Goal: Task Accomplishment & Management: Use online tool/utility

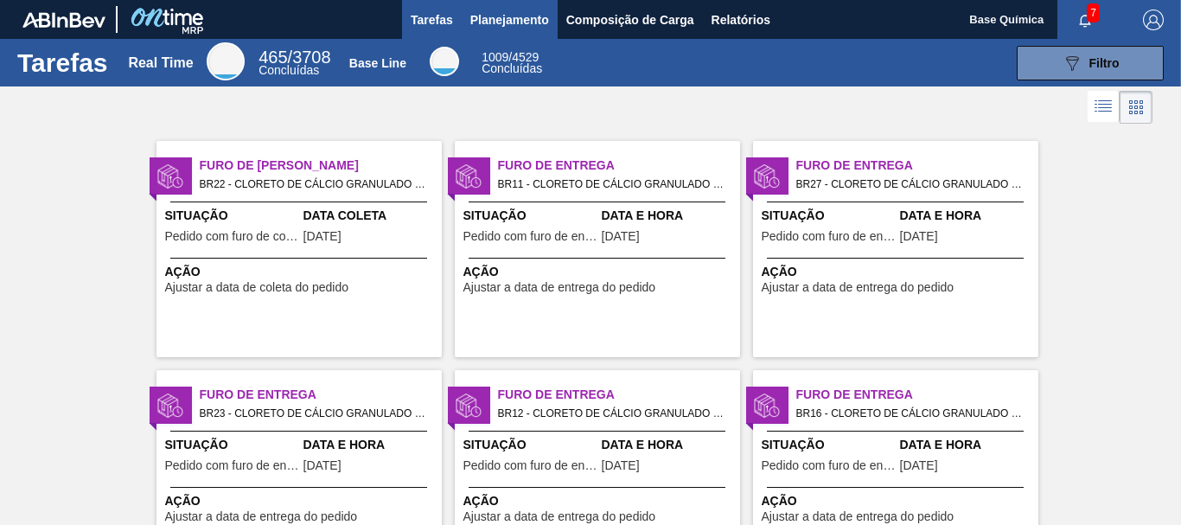
click at [515, 19] on span "Planejamento" at bounding box center [509, 20] width 79 height 21
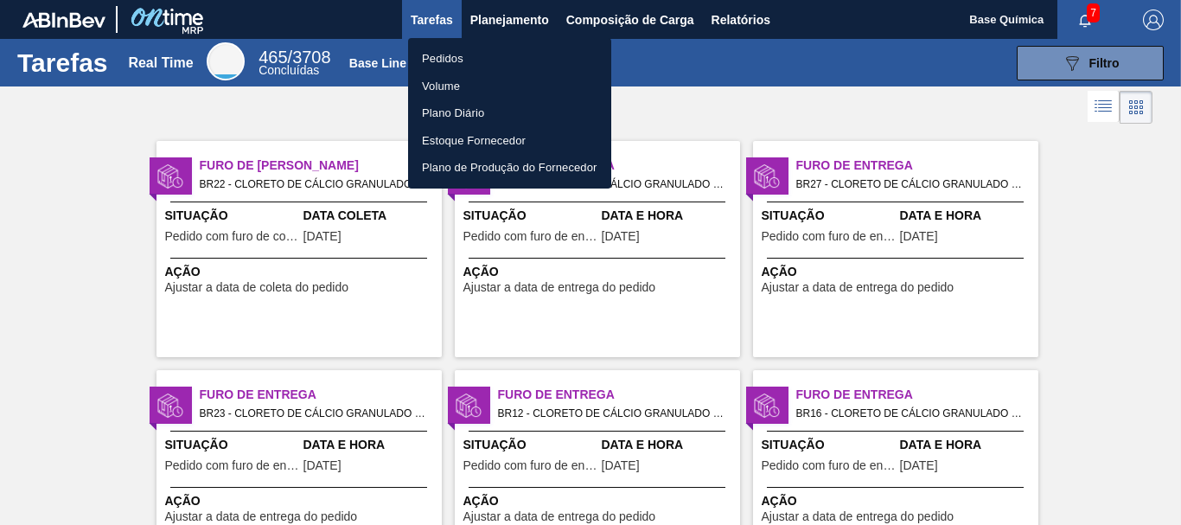
click at [438, 61] on li "Pedidos" at bounding box center [509, 59] width 203 height 28
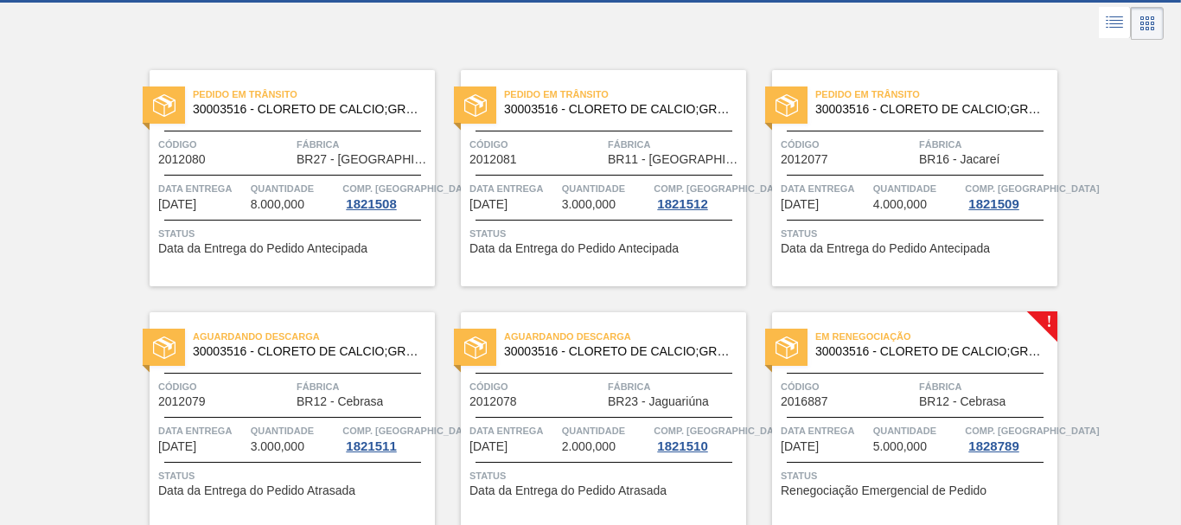
scroll to position [260, 0]
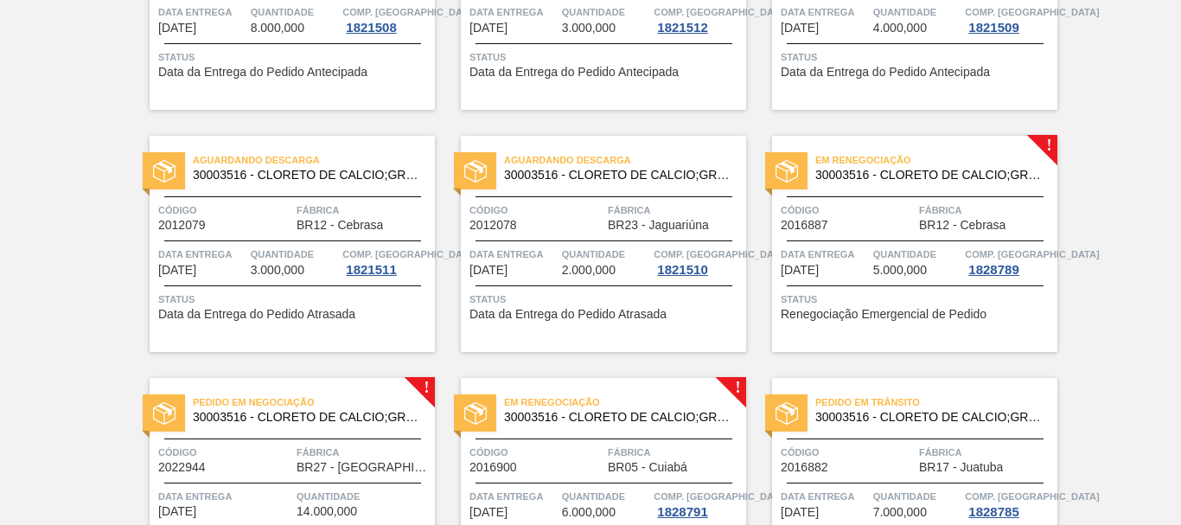
click at [938, 242] on div "Em renegociação 30003516 - CLORETO DE CALCIO;GRANULADO;75% Código 2016887 Fábri…" at bounding box center [914, 244] width 285 height 216
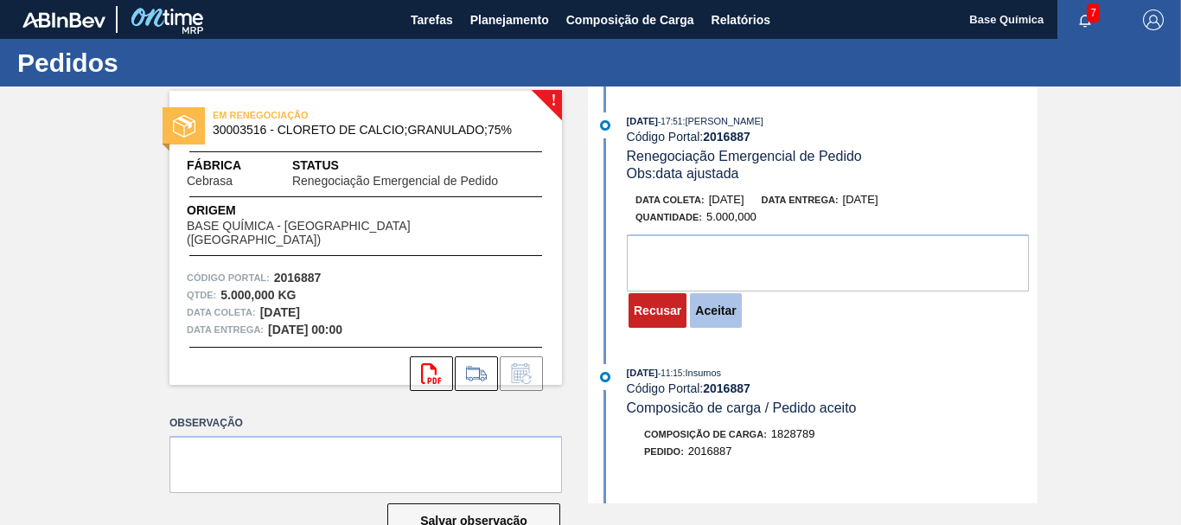
click at [725, 315] on button "Aceitar" at bounding box center [715, 310] width 51 height 35
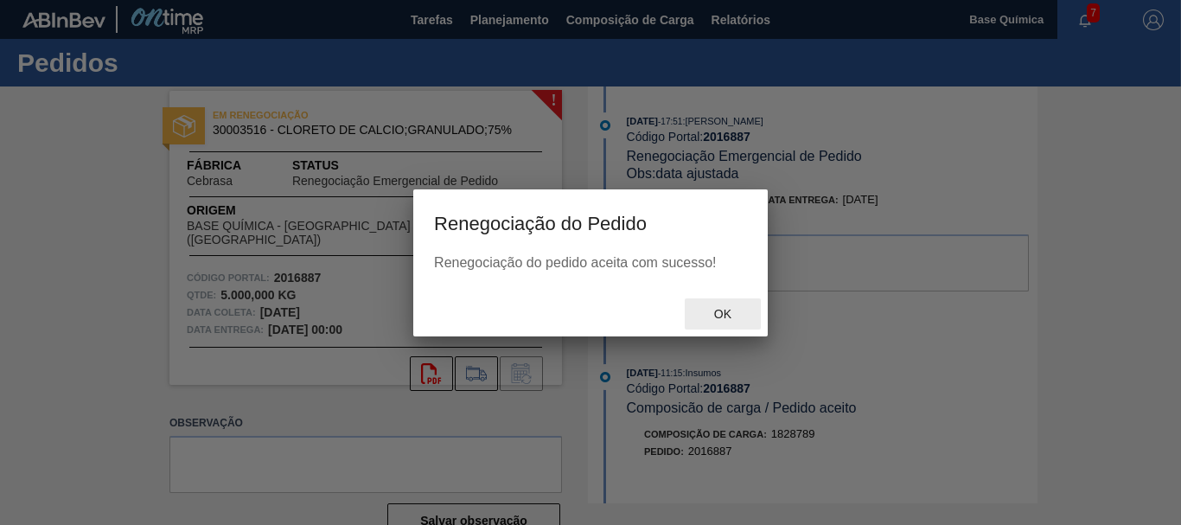
click at [723, 308] on div "Ok" at bounding box center [723, 314] width 76 height 32
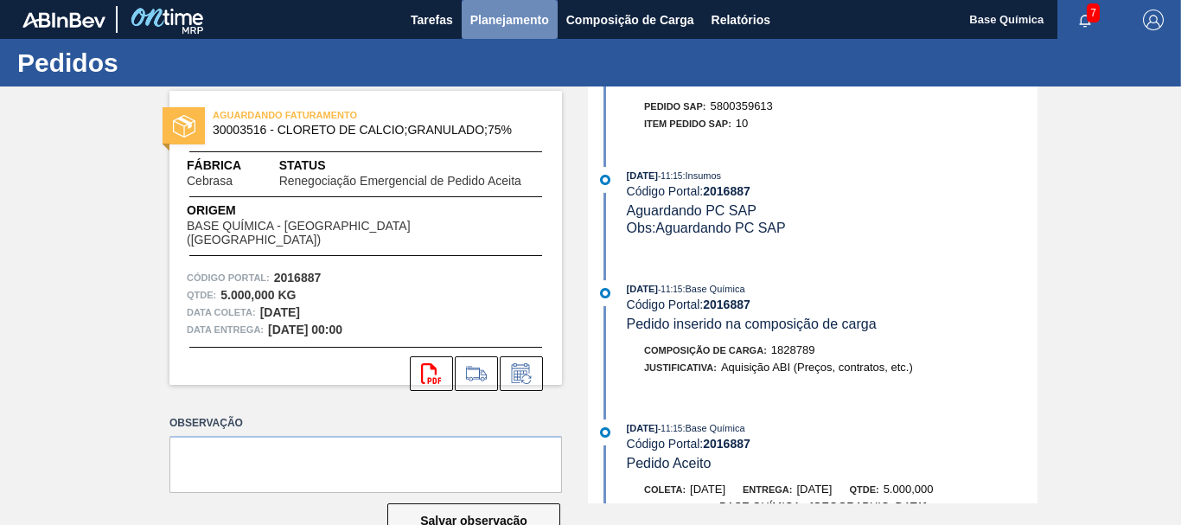
click at [500, 22] on span "Planejamento" at bounding box center [509, 20] width 79 height 21
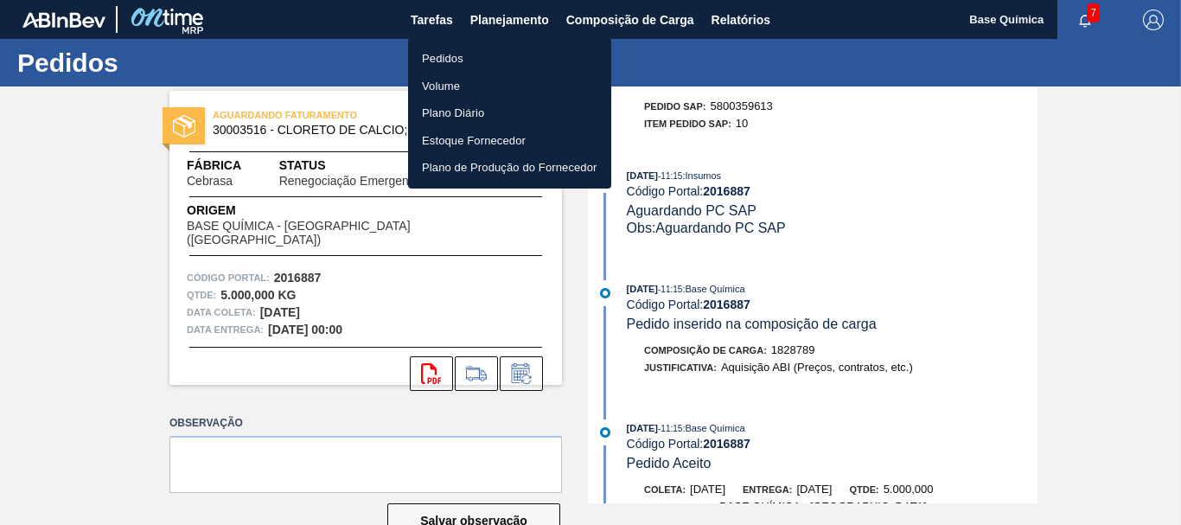
click at [470, 54] on li "Pedidos" at bounding box center [509, 59] width 203 height 28
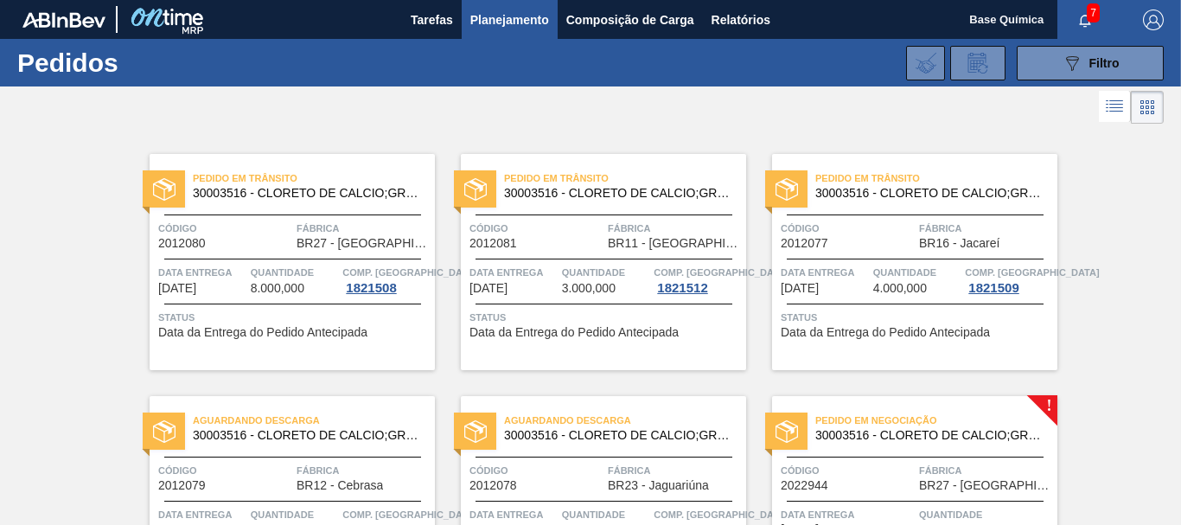
scroll to position [353, 0]
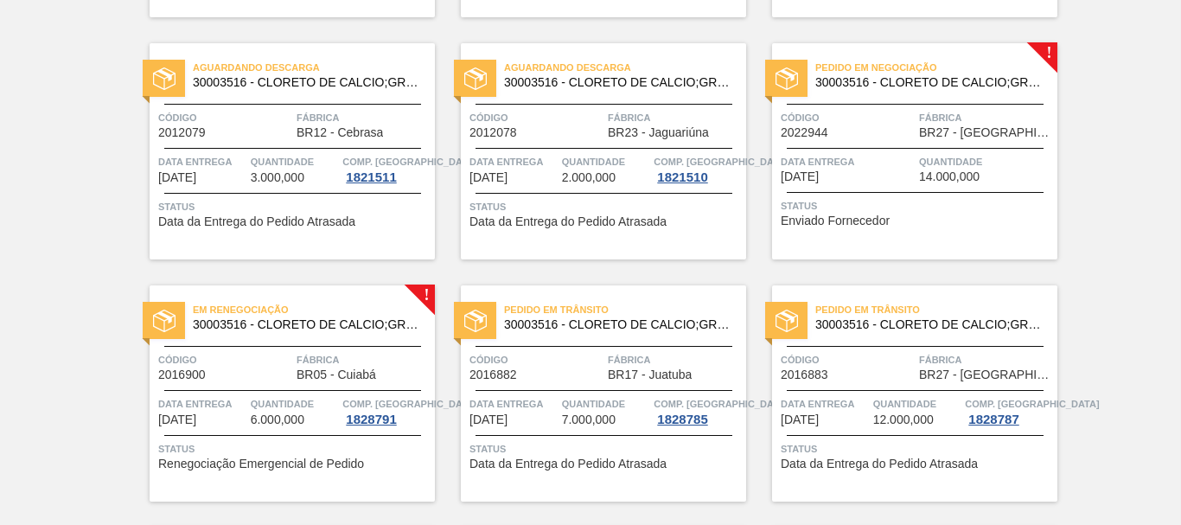
click at [910, 144] on div "Pedido em Negociação 30003516 - CLORETO DE CALCIO;GRANULADO;75% Código 2022944 …" at bounding box center [914, 151] width 285 height 216
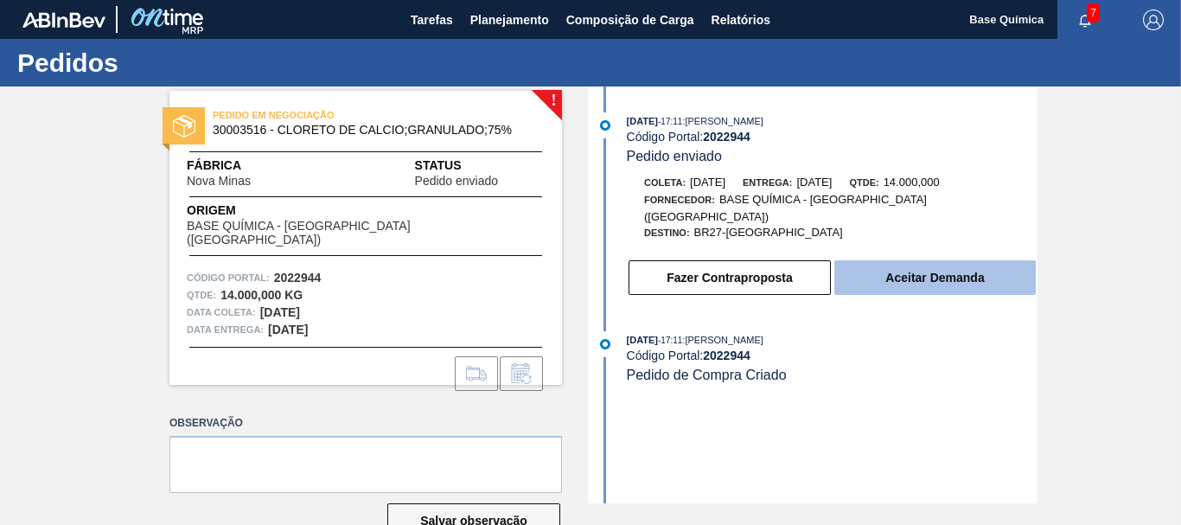
click at [924, 277] on button "Aceitar Demanda" at bounding box center [936, 277] width 202 height 35
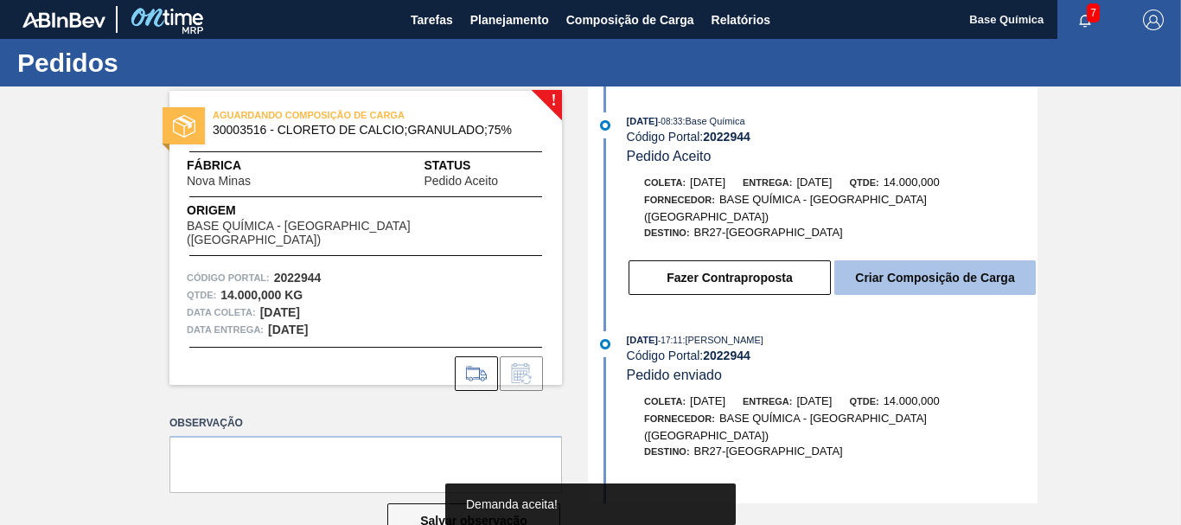
click at [944, 260] on button "Criar Composição de Carga" at bounding box center [936, 277] width 202 height 35
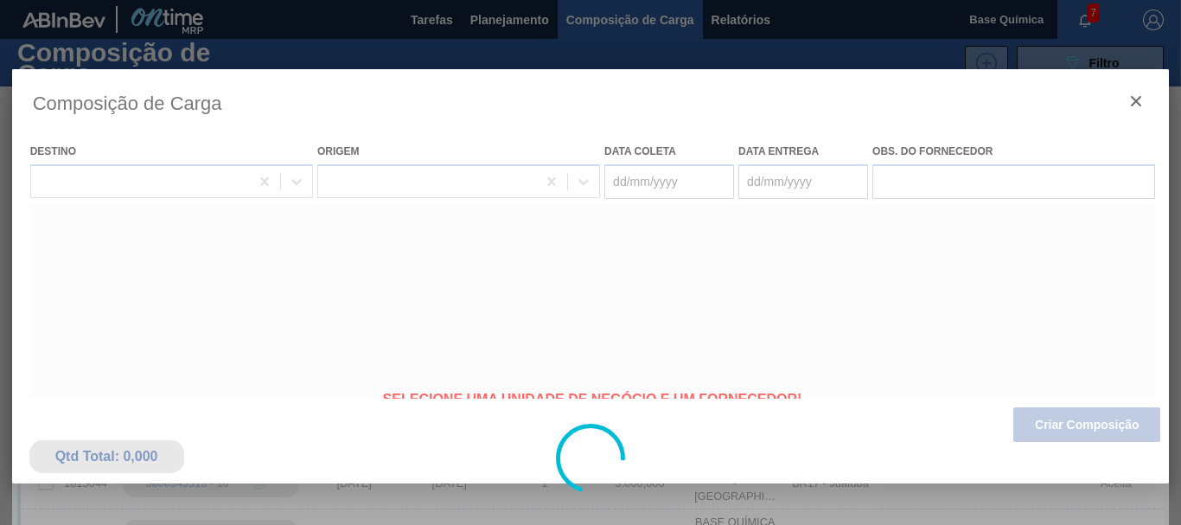
type coleta "[DATE]"
type entrega "[DATE]"
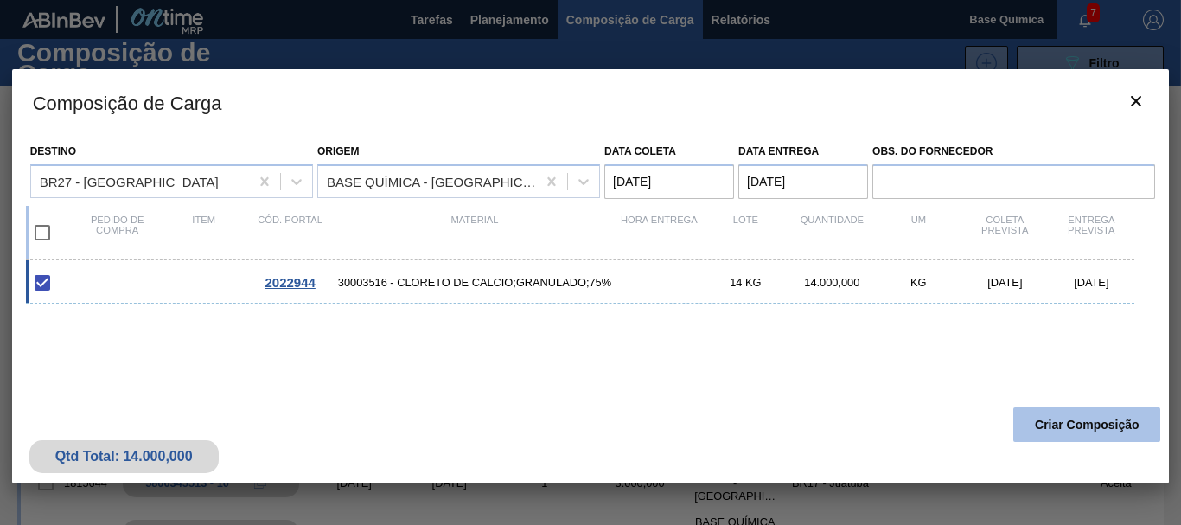
click at [1111, 426] on button "Criar Composição" at bounding box center [1087, 424] width 147 height 35
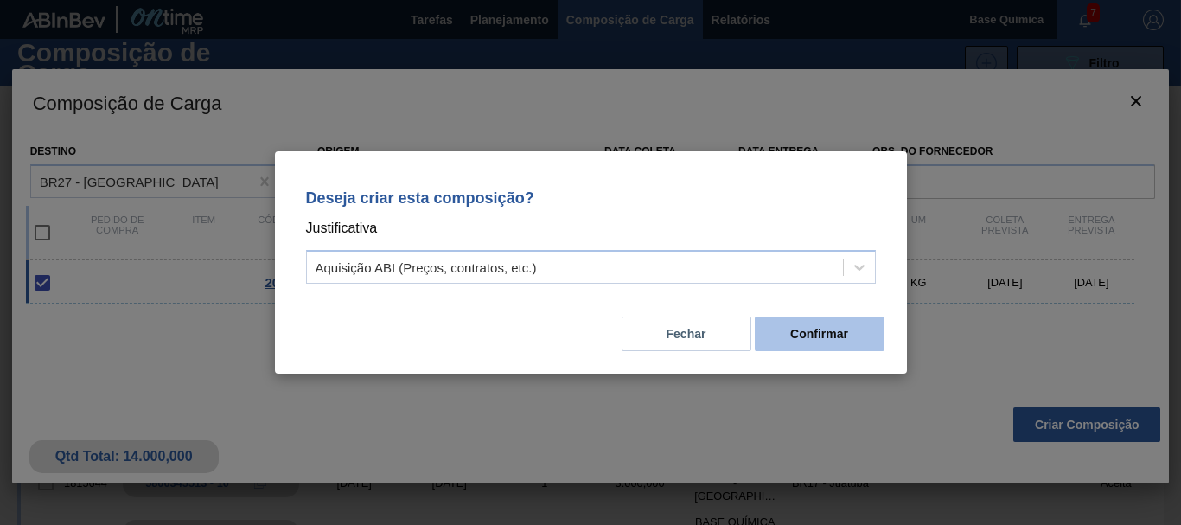
click at [848, 334] on button "Confirmar" at bounding box center [820, 334] width 130 height 35
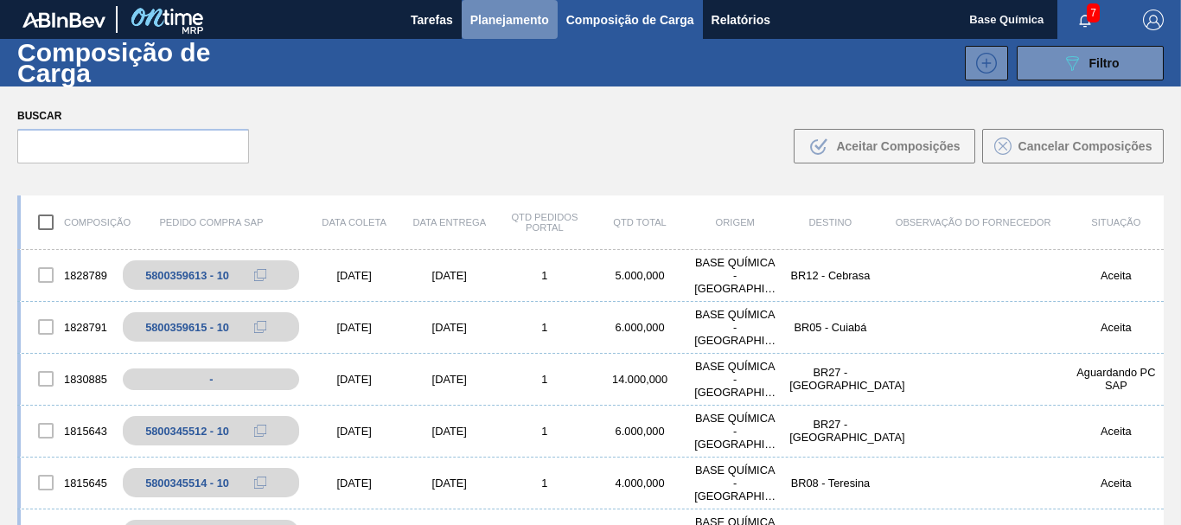
click at [508, 22] on span "Planejamento" at bounding box center [509, 20] width 79 height 21
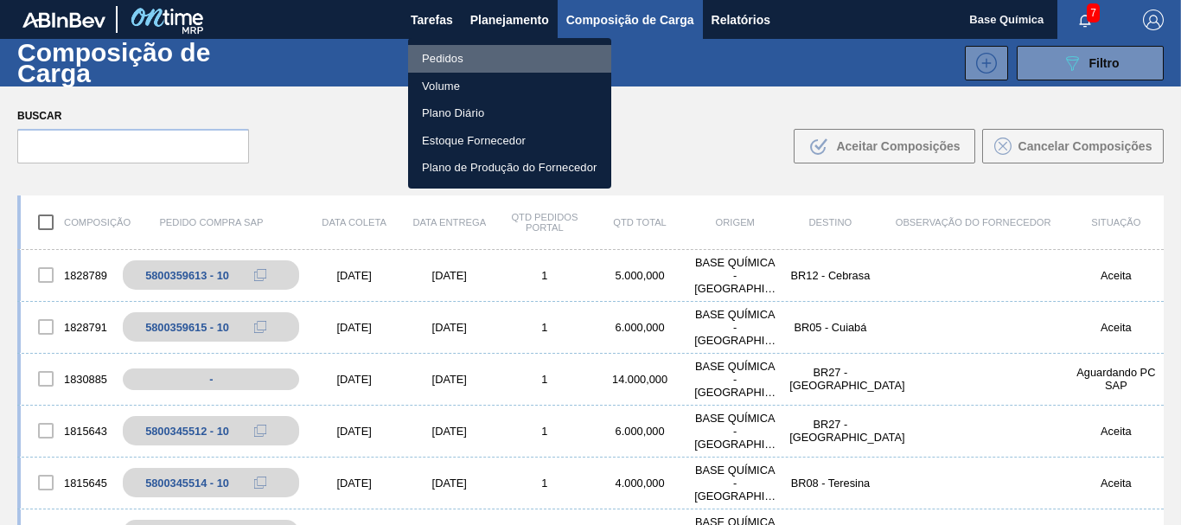
click at [452, 60] on li "Pedidos" at bounding box center [509, 59] width 203 height 28
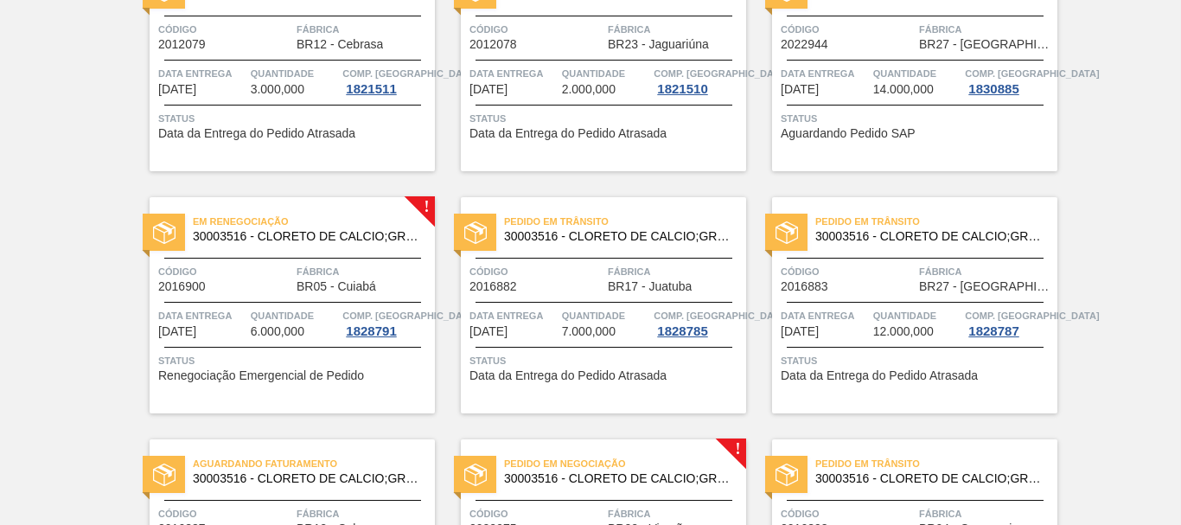
scroll to position [706, 0]
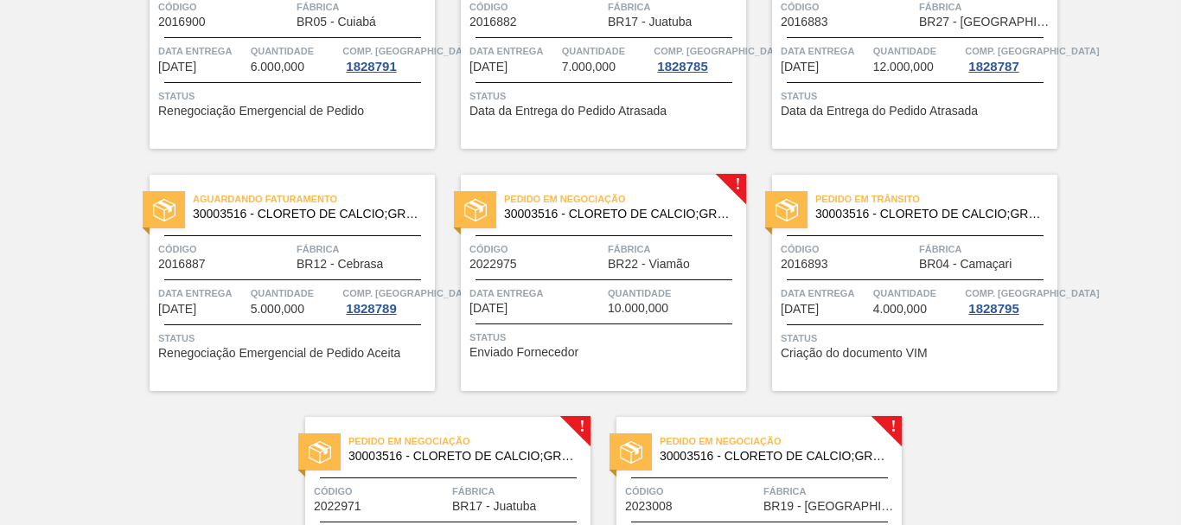
click at [359, 57] on span "Comp. [GEOGRAPHIC_DATA]" at bounding box center [409, 50] width 134 height 17
click at [291, 40] on div "Em renegociação 30003516 - CLORETO DE CALCIO;GRANULADO;75% Código 2016900 Fábri…" at bounding box center [292, 41] width 285 height 216
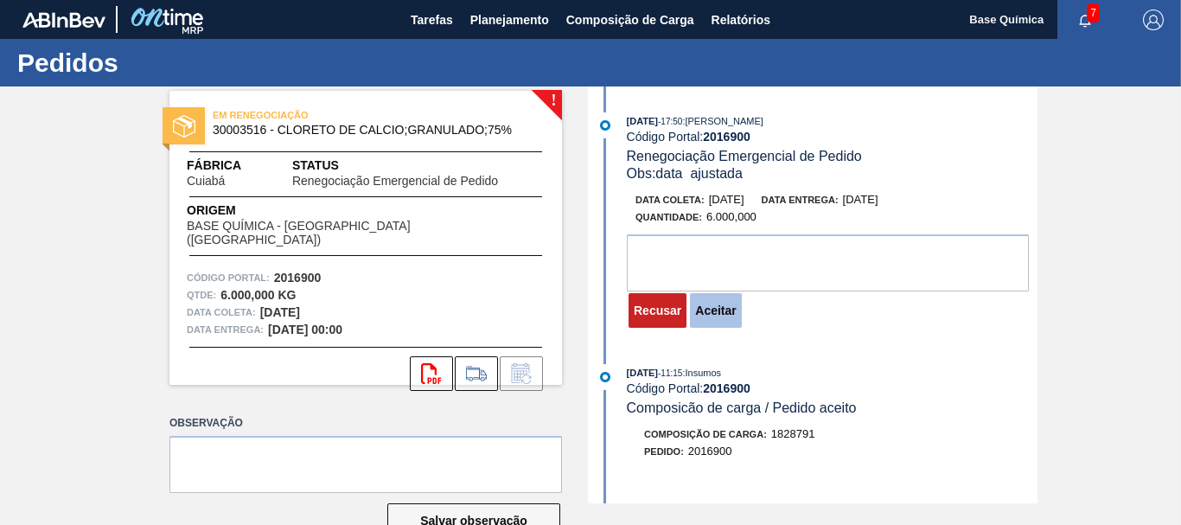
click at [725, 313] on button "Aceitar" at bounding box center [715, 310] width 51 height 35
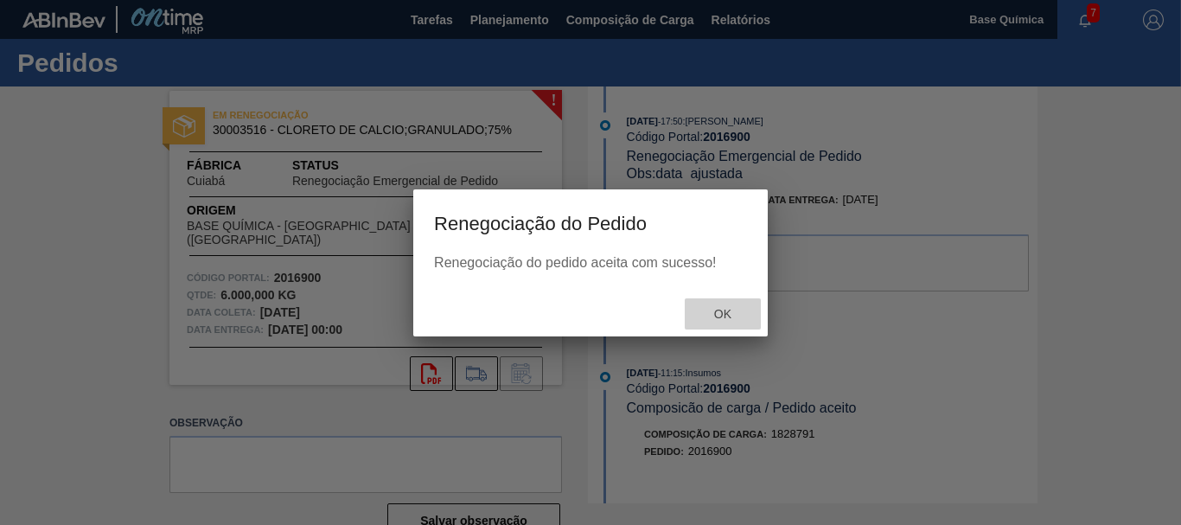
click at [724, 304] on div "Ok" at bounding box center [723, 314] width 76 height 32
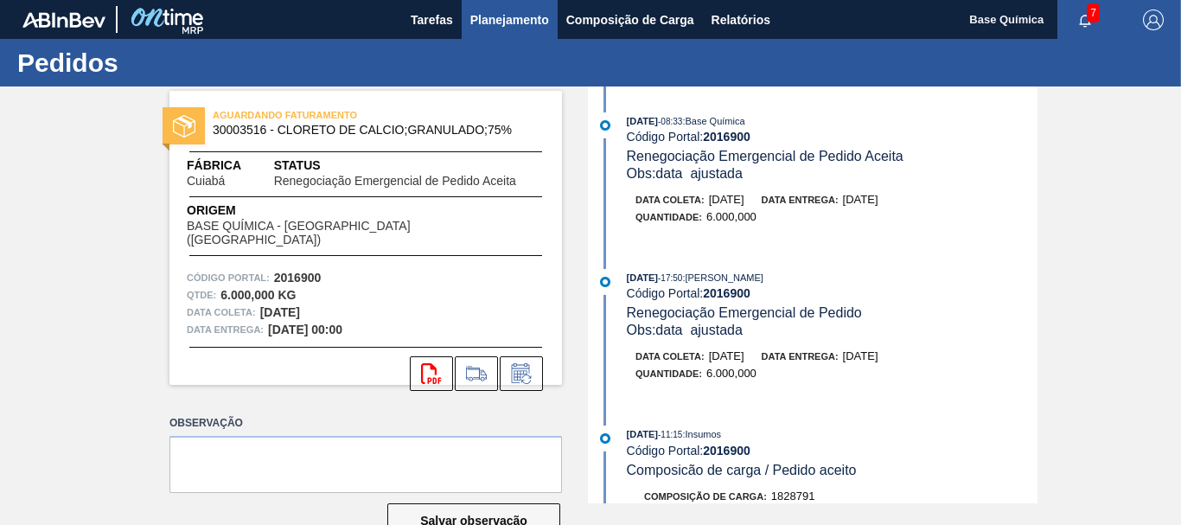
click at [515, 24] on span "Planejamento" at bounding box center [509, 20] width 79 height 21
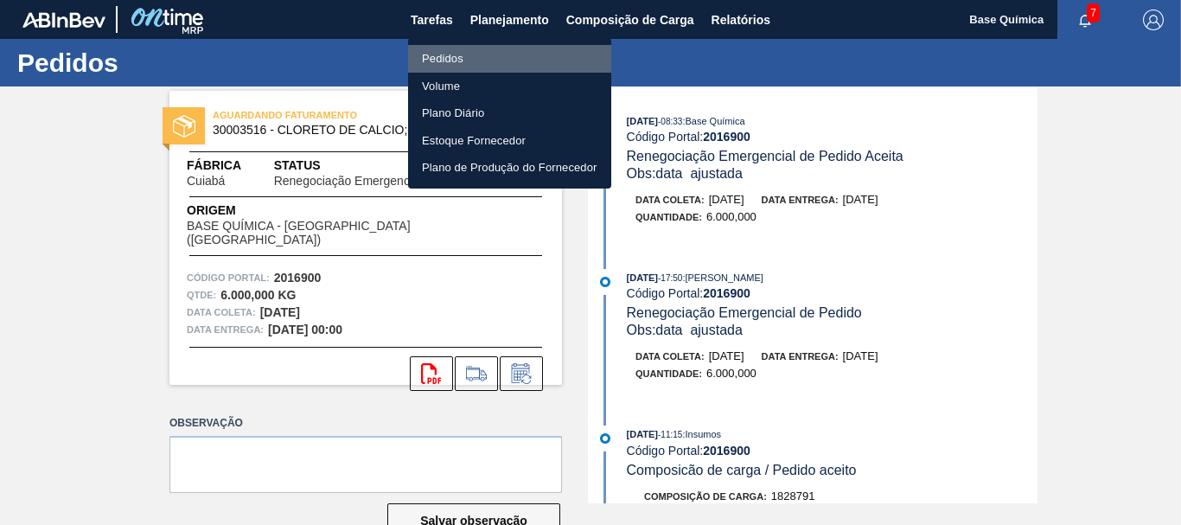
click at [460, 62] on li "Pedidos" at bounding box center [509, 59] width 203 height 28
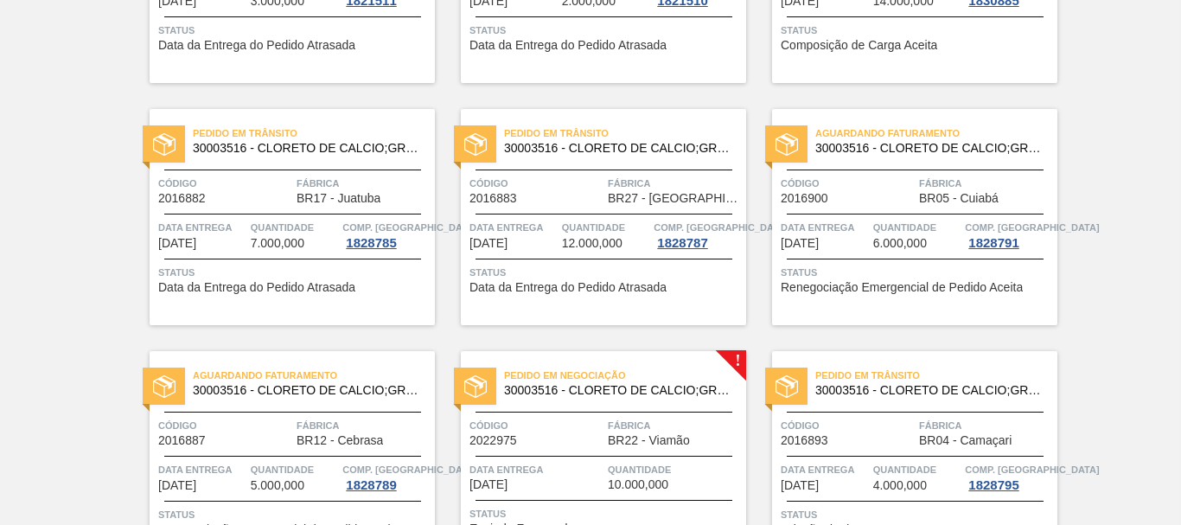
scroll to position [878, 0]
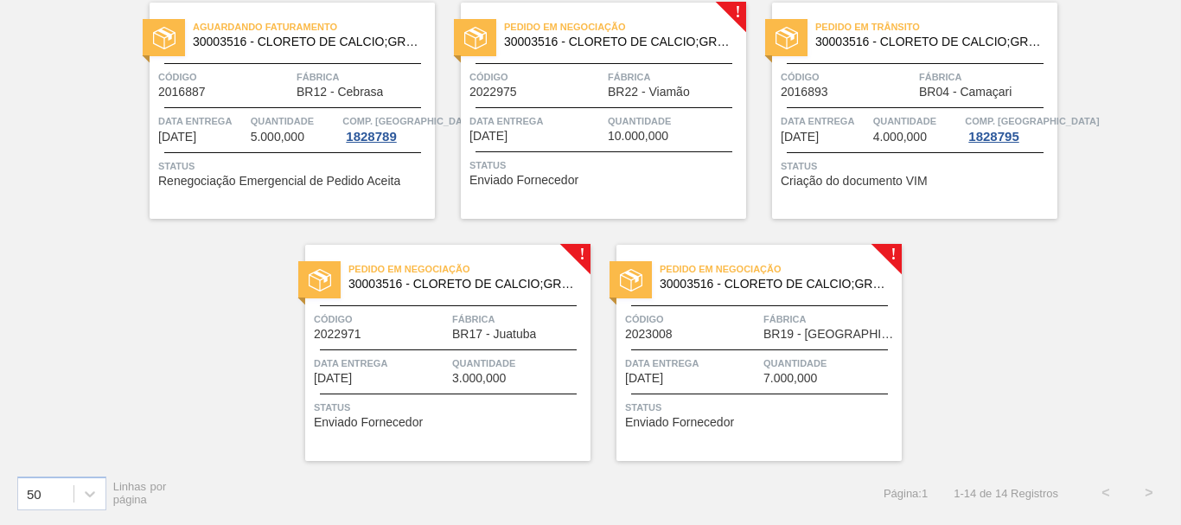
click at [633, 95] on span "BR22 - Viamão" at bounding box center [649, 92] width 82 height 13
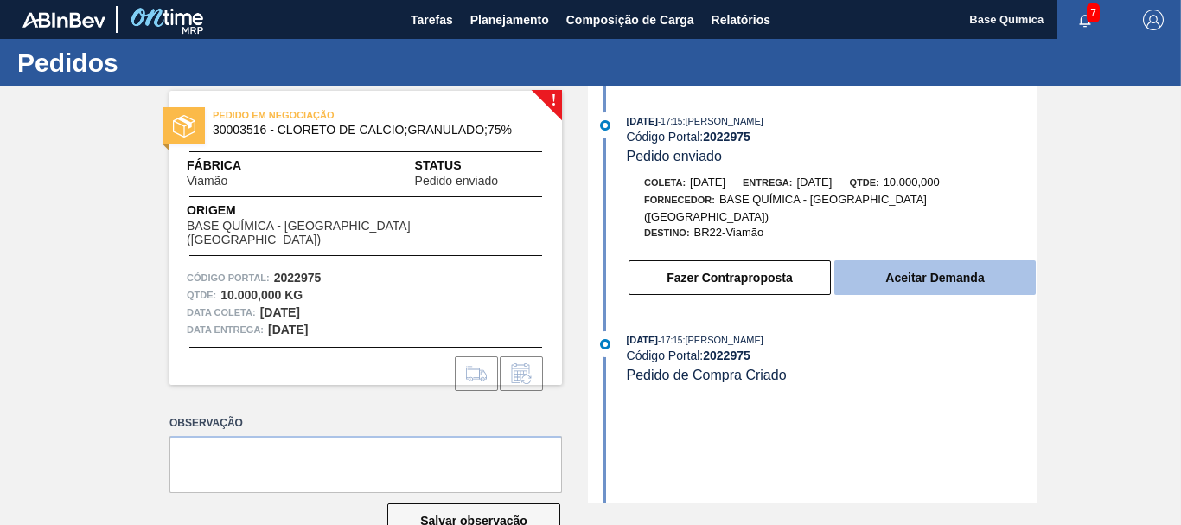
click at [969, 260] on button "Aceitar Demanda" at bounding box center [936, 277] width 202 height 35
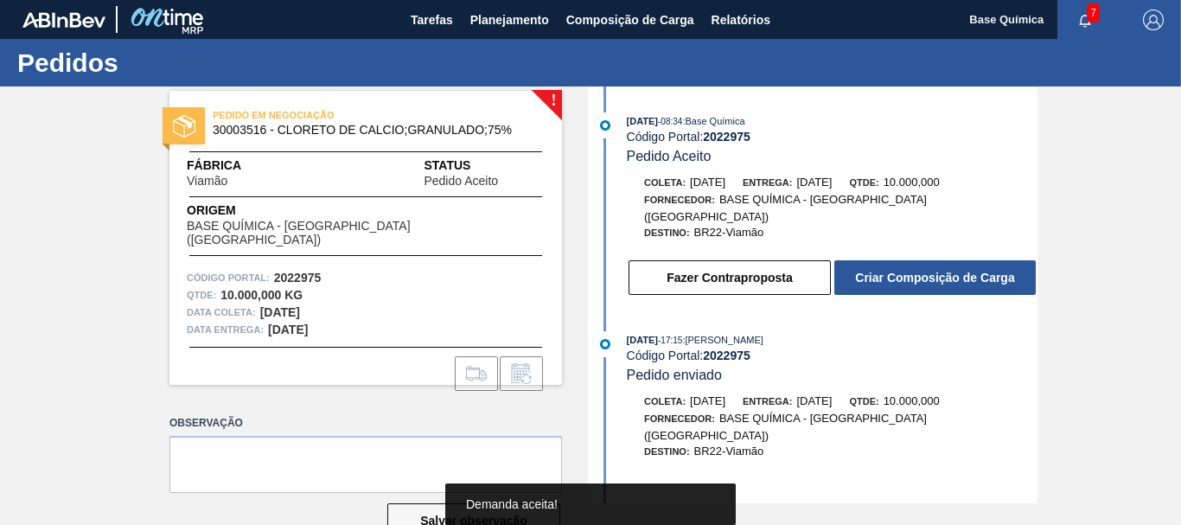
click at [969, 260] on button "Criar Composição de Carga" at bounding box center [936, 277] width 202 height 35
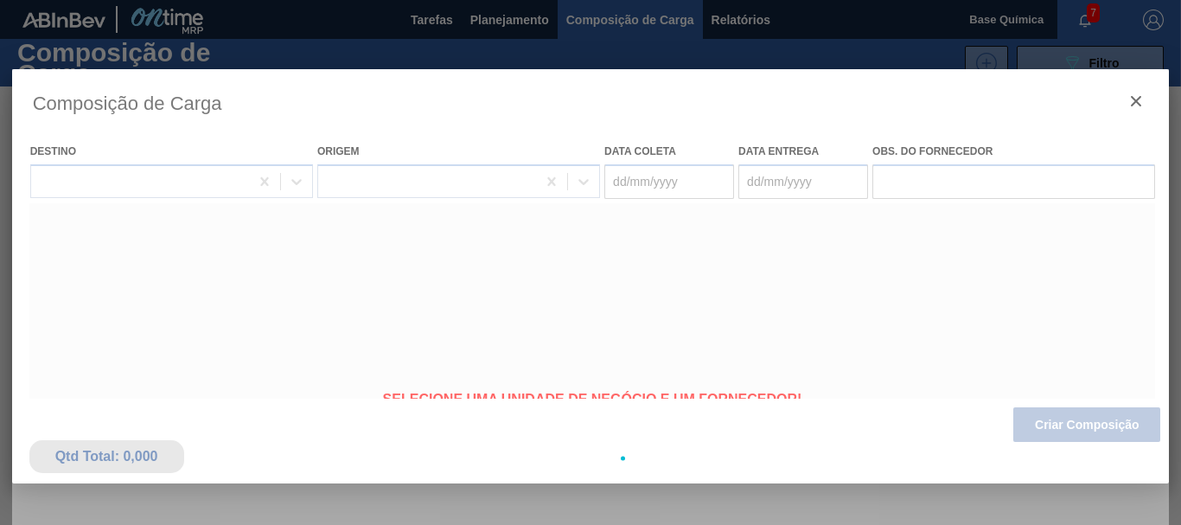
type coleta "[DATE]"
type entrega "[DATE]"
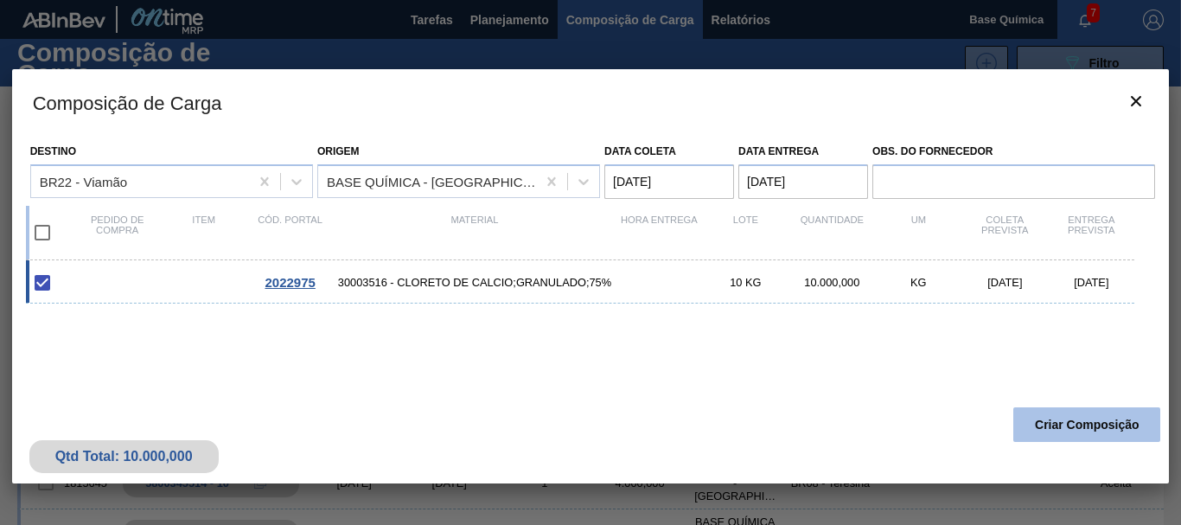
click at [1096, 420] on button "Criar Composição" at bounding box center [1087, 424] width 147 height 35
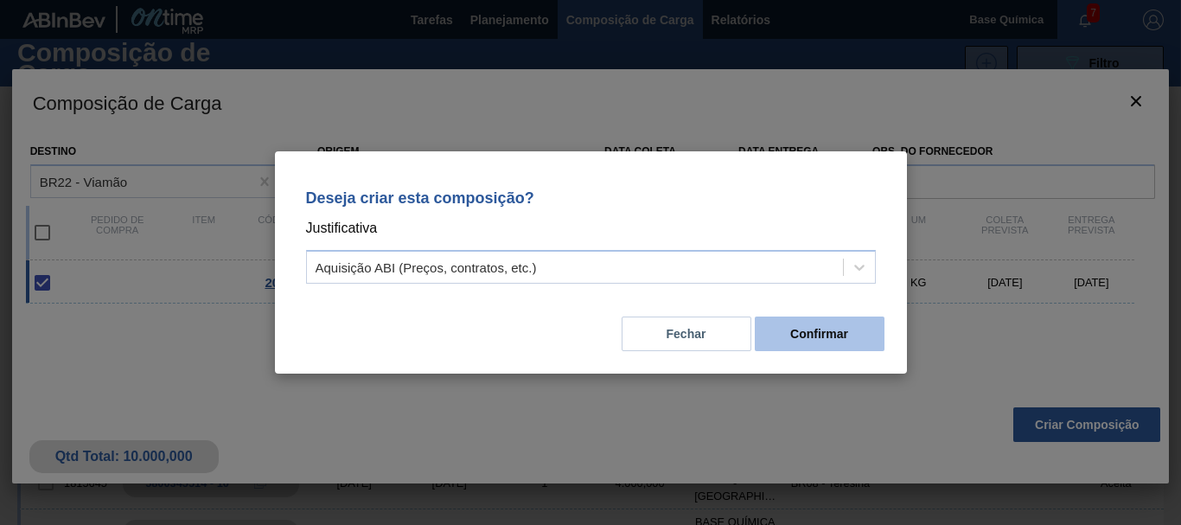
click at [874, 344] on button "Confirmar" at bounding box center [820, 334] width 130 height 35
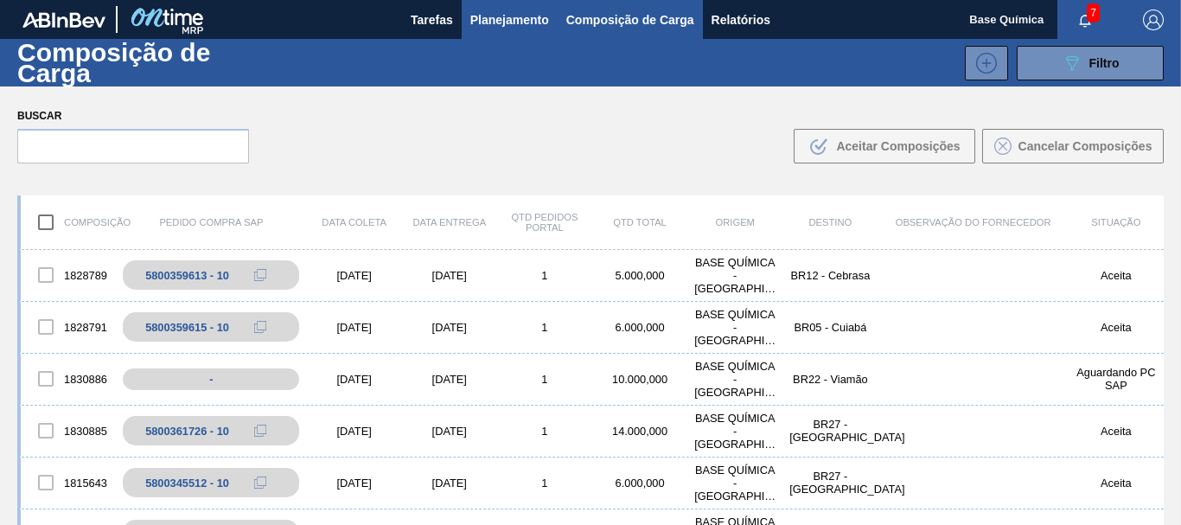
click at [493, 29] on span "Planejamento" at bounding box center [509, 20] width 79 height 21
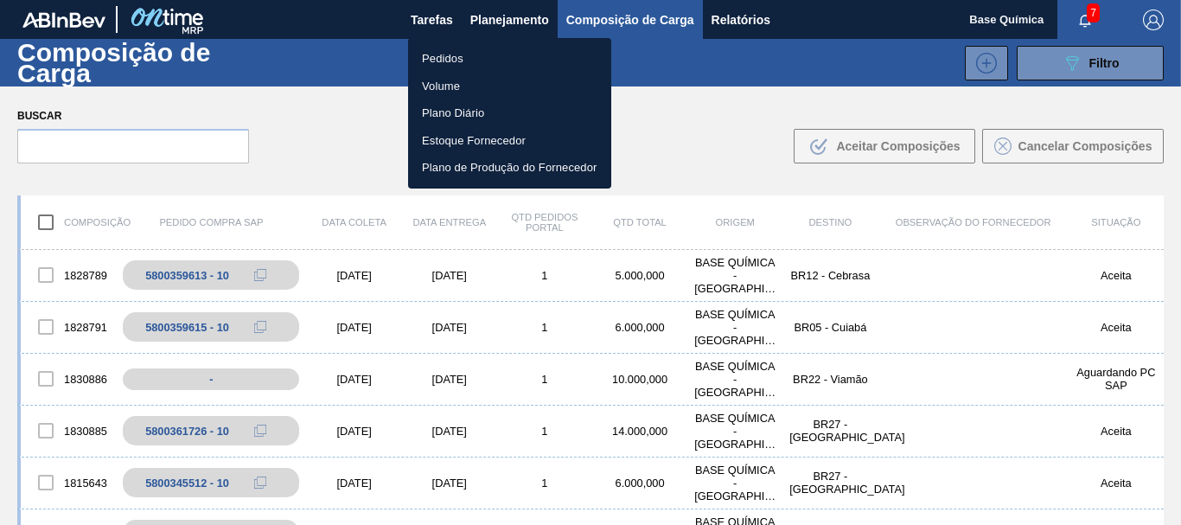
click at [448, 56] on li "Pedidos" at bounding box center [509, 59] width 203 height 28
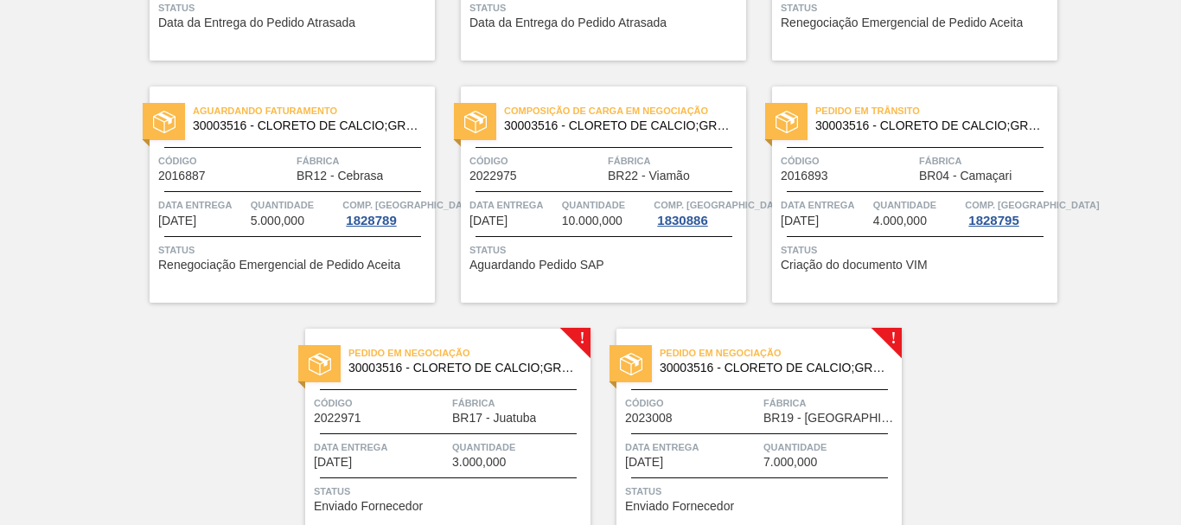
scroll to position [878, 0]
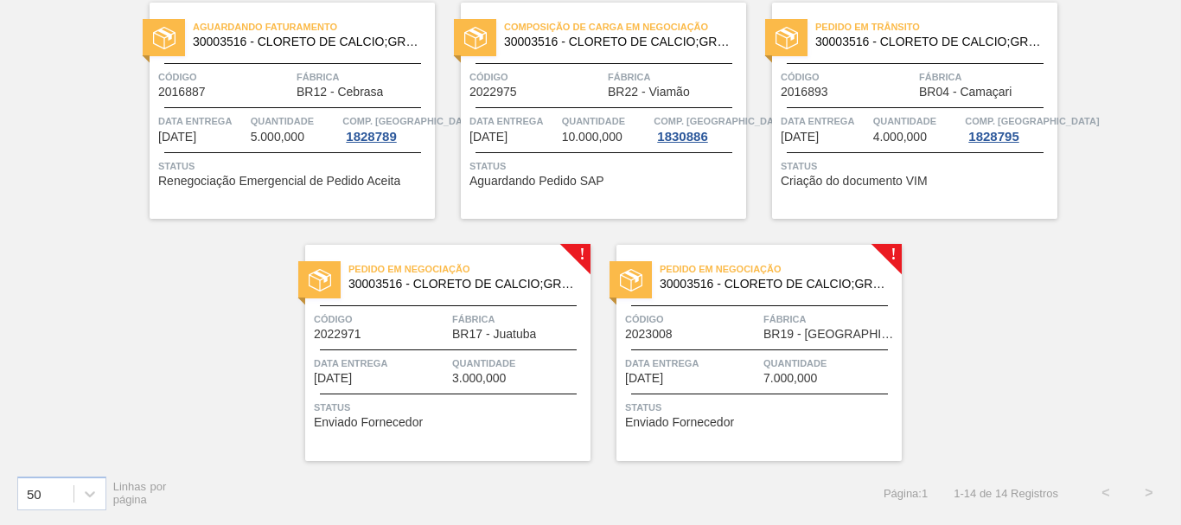
click at [458, 359] on span "Quantidade" at bounding box center [519, 363] width 134 height 17
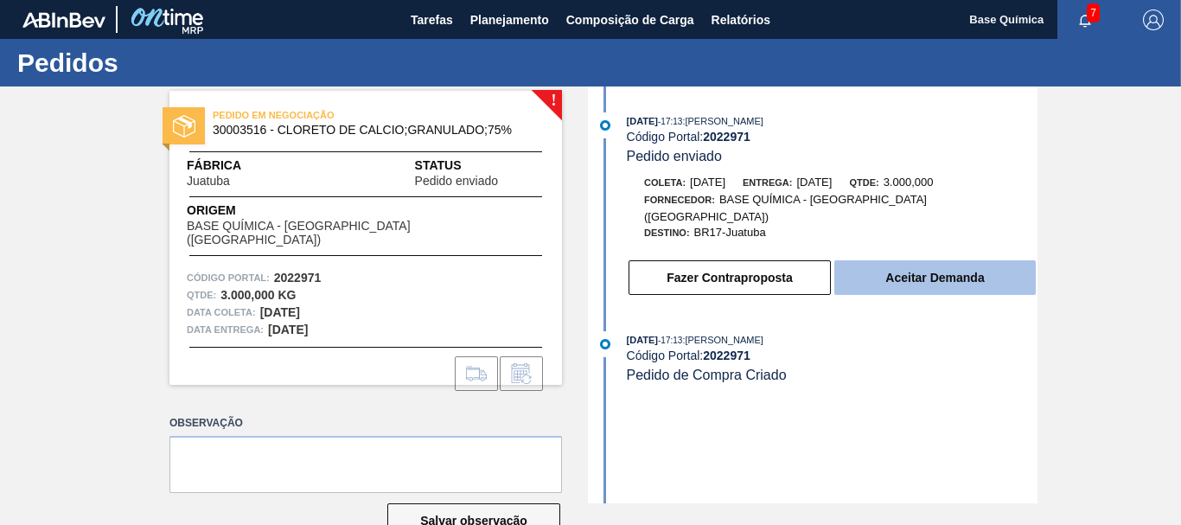
click at [914, 265] on button "Aceitar Demanda" at bounding box center [936, 277] width 202 height 35
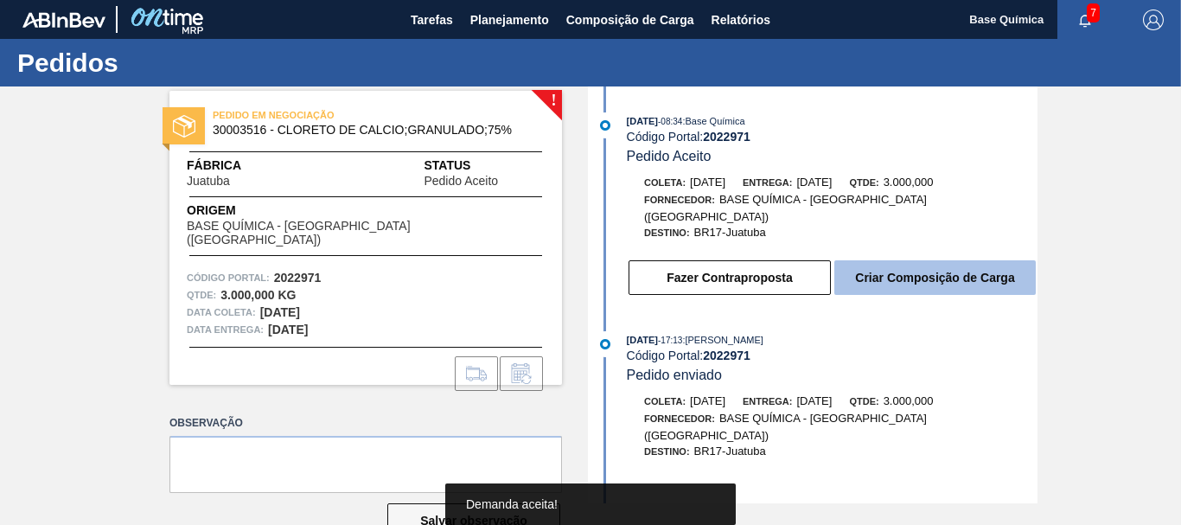
click at [945, 267] on button "Criar Composição de Carga" at bounding box center [936, 277] width 202 height 35
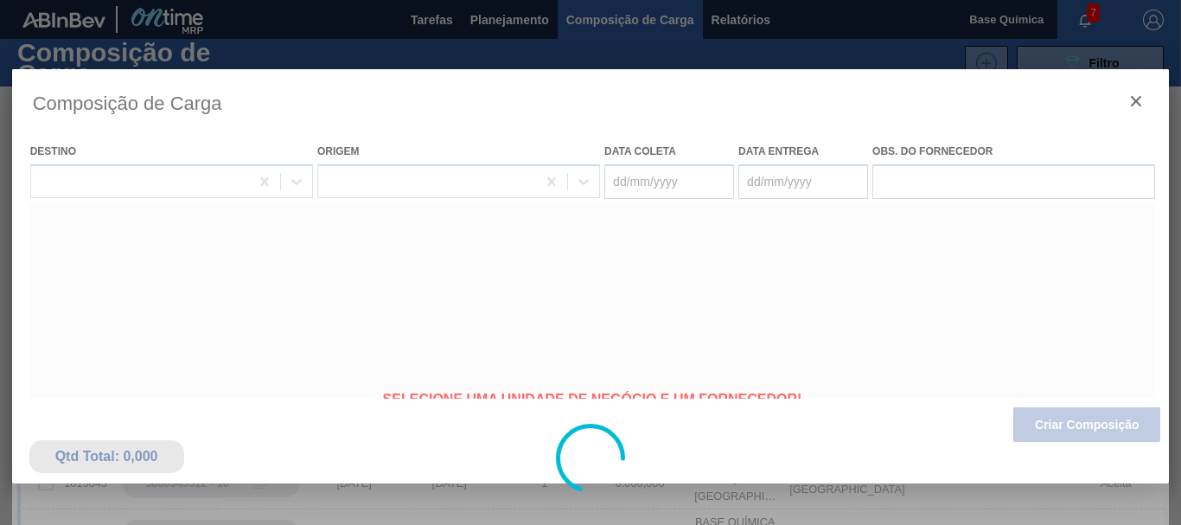
type coleta "09/09/2025"
type entrega "[DATE]"
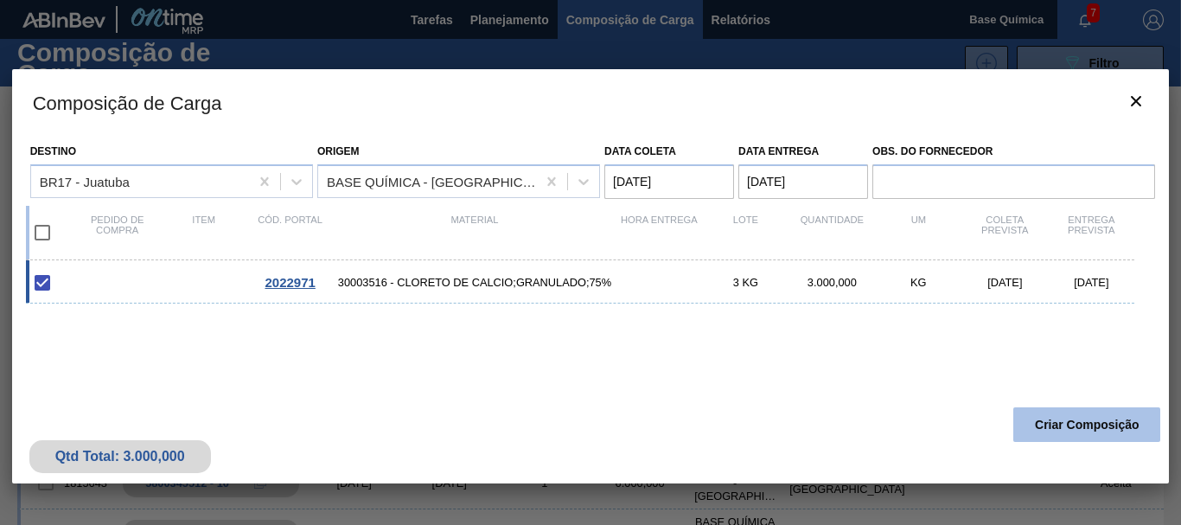
click at [1092, 419] on button "Criar Composição" at bounding box center [1087, 424] width 147 height 35
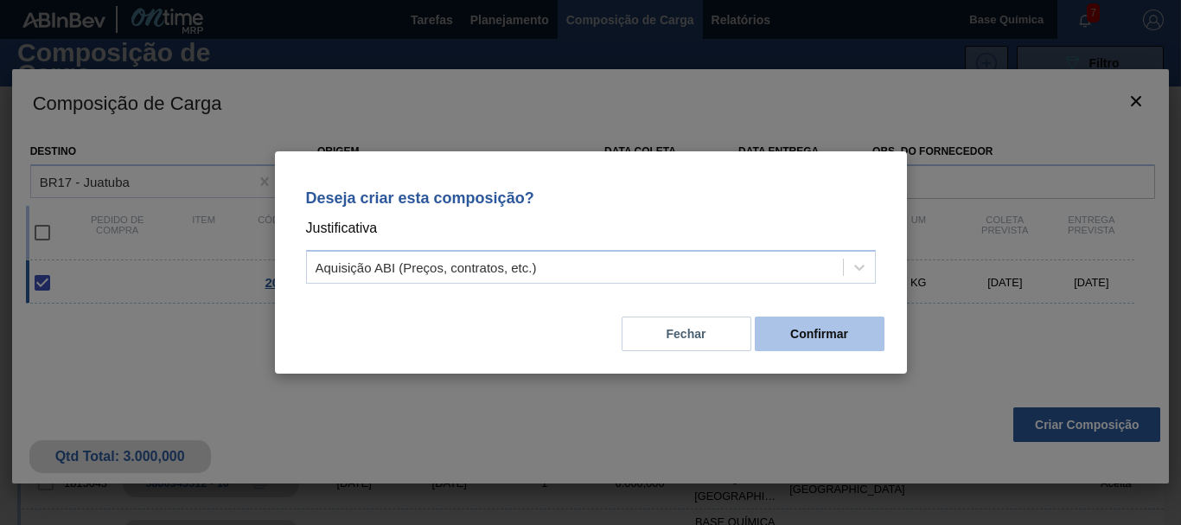
click at [841, 330] on button "Confirmar" at bounding box center [820, 334] width 130 height 35
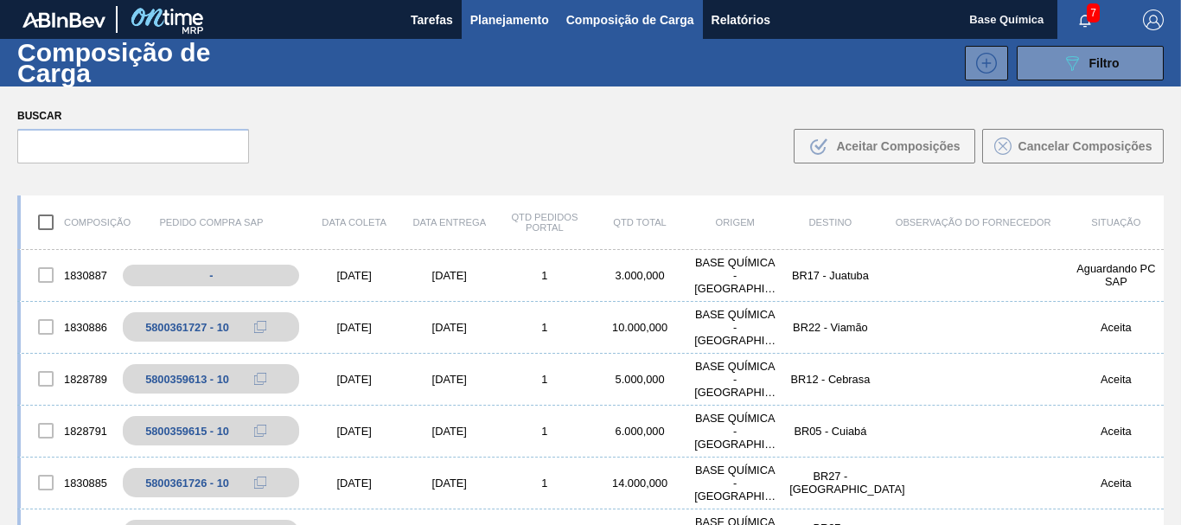
click at [507, 21] on span "Planejamento" at bounding box center [509, 20] width 79 height 21
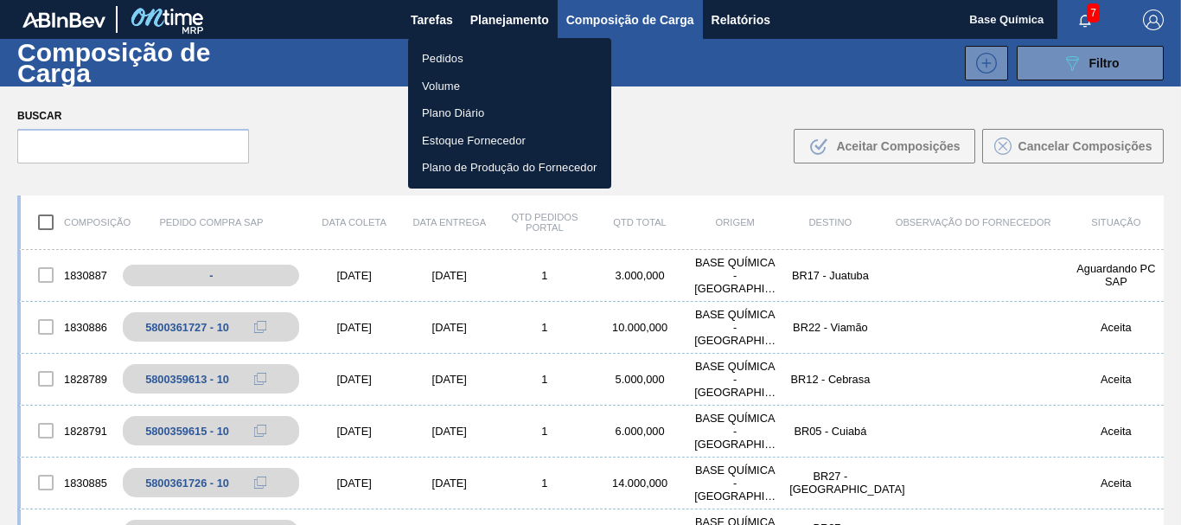
click at [453, 54] on li "Pedidos" at bounding box center [509, 59] width 203 height 28
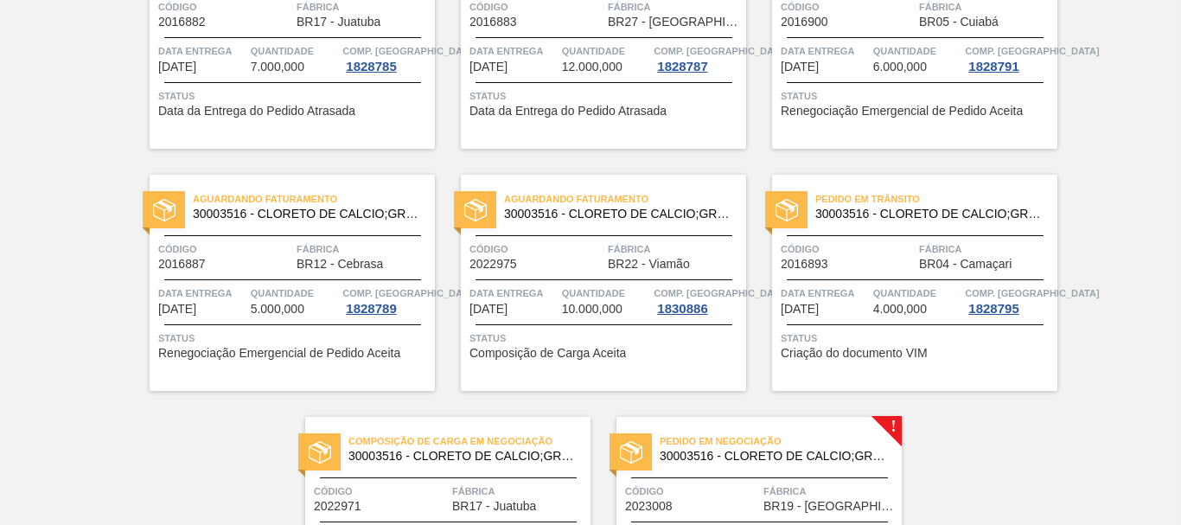
scroll to position [878, 0]
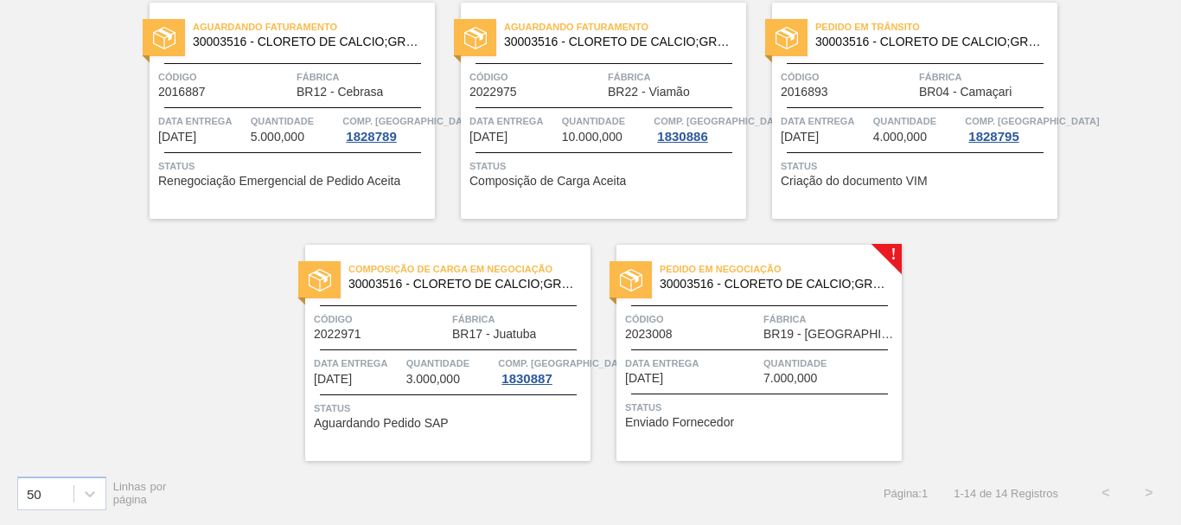
click at [748, 348] on div "Pedido em Negociação 30003516 - CLORETO DE CALCIO;GRANULADO;75% Código 2023008 …" at bounding box center [759, 353] width 285 height 216
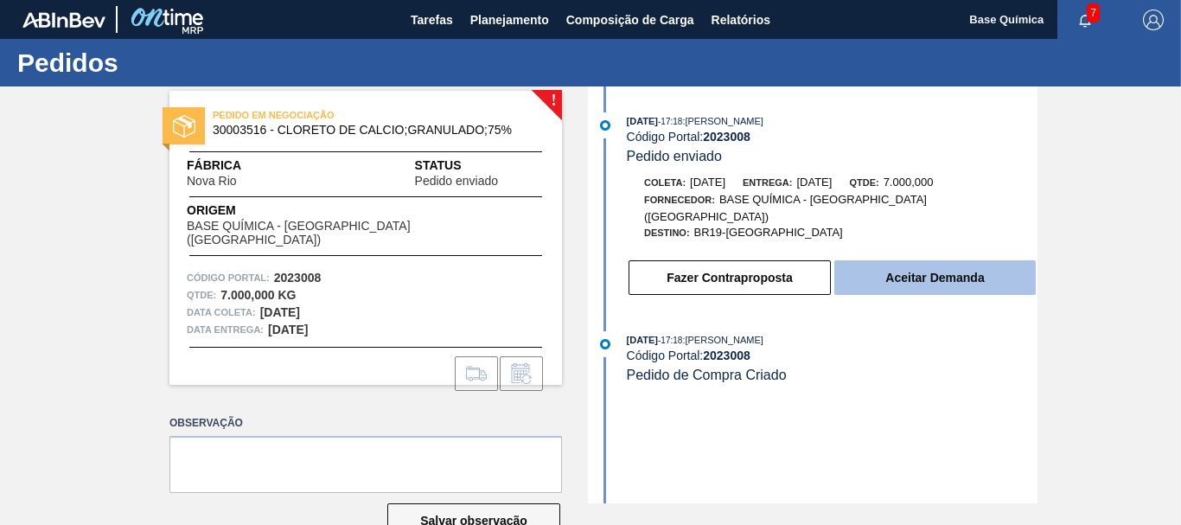
click at [929, 267] on button "Aceitar Demanda" at bounding box center [936, 277] width 202 height 35
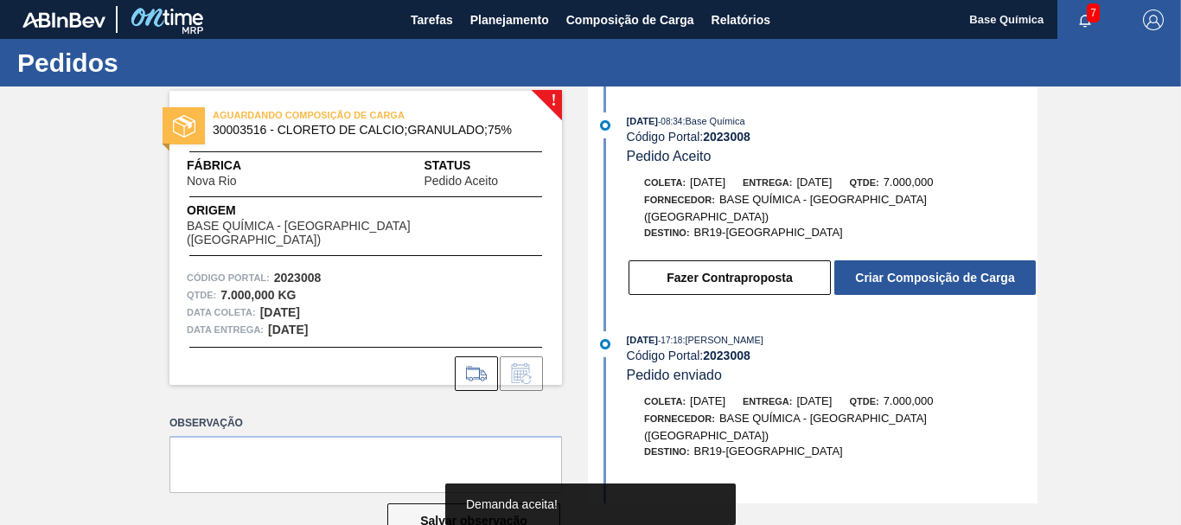
click at [929, 267] on button "Criar Composição de Carga" at bounding box center [936, 277] width 202 height 35
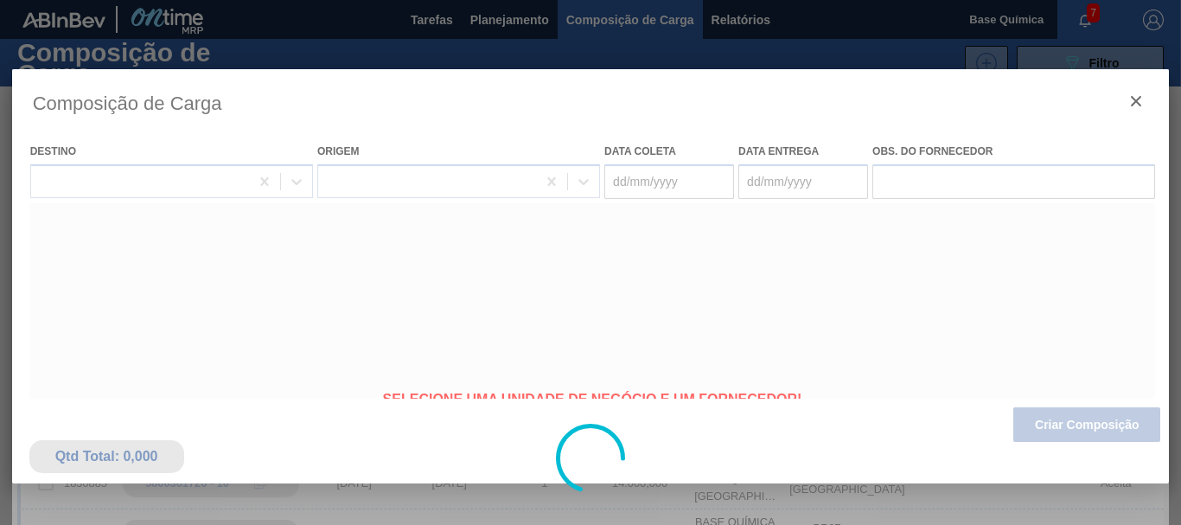
type coleta "09/09/2025"
type entrega "[DATE]"
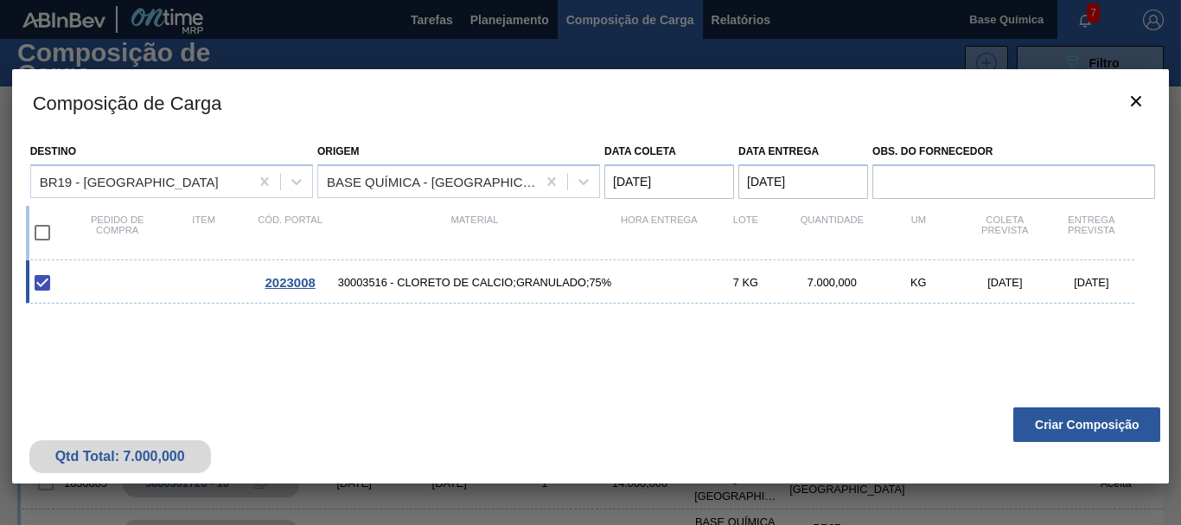
click at [1078, 425] on button "Criar Composição" at bounding box center [1087, 424] width 147 height 35
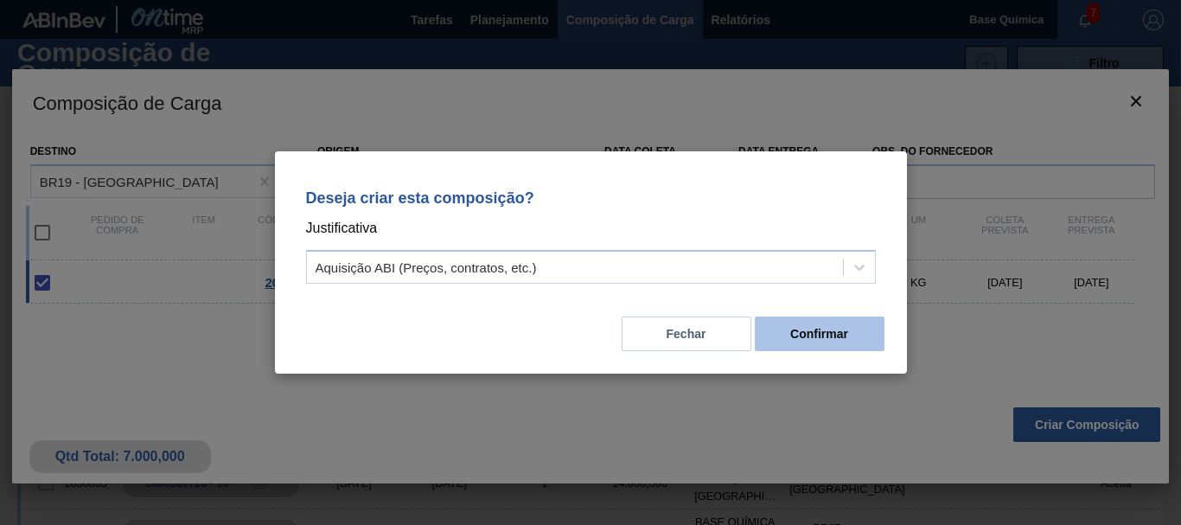
click at [841, 328] on button "Confirmar" at bounding box center [820, 334] width 130 height 35
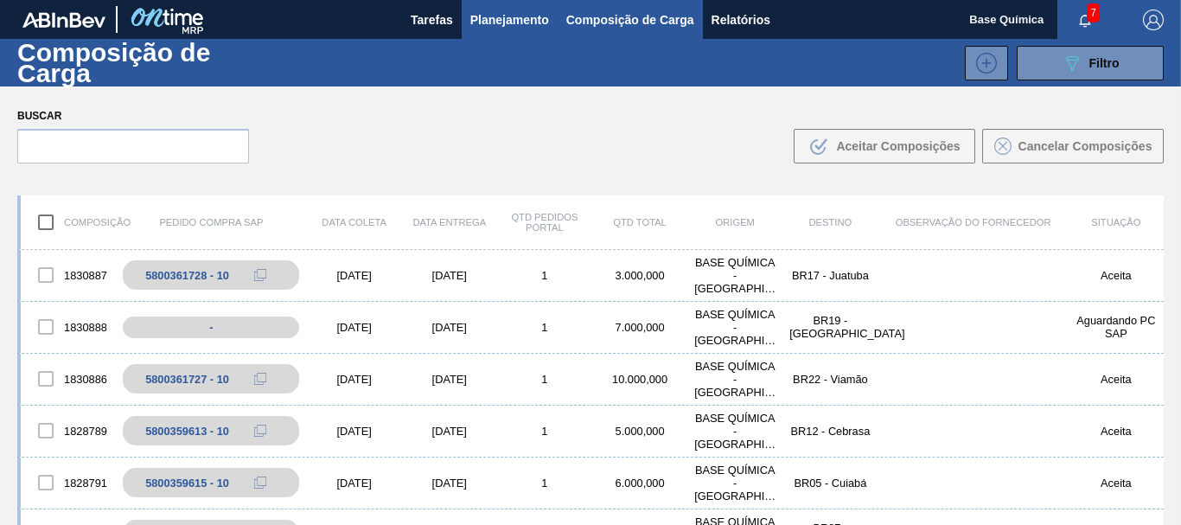
click at [483, 35] on button "Planejamento" at bounding box center [510, 19] width 96 height 39
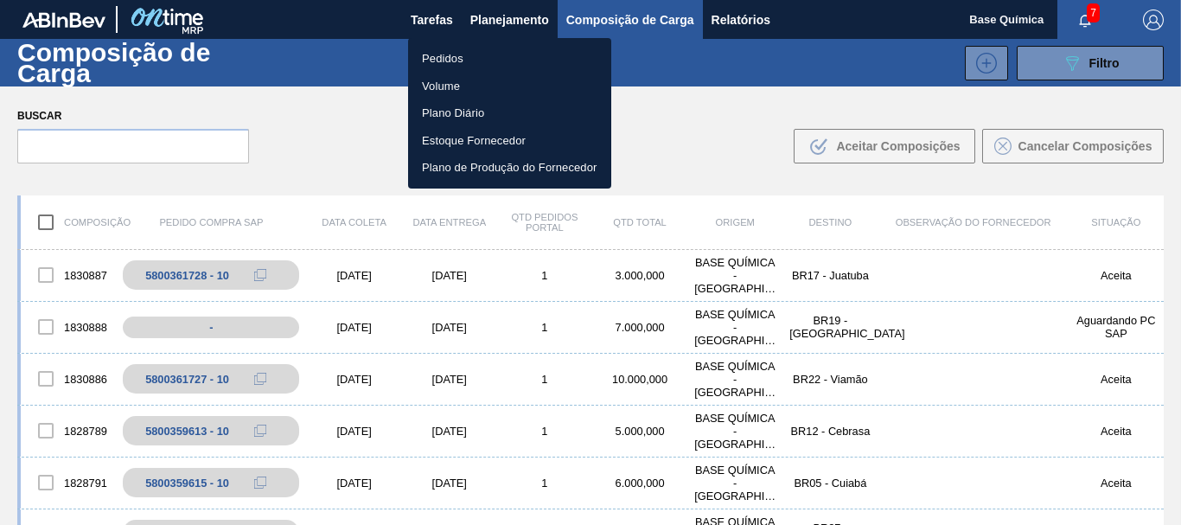
click at [458, 60] on li "Pedidos" at bounding box center [509, 59] width 203 height 28
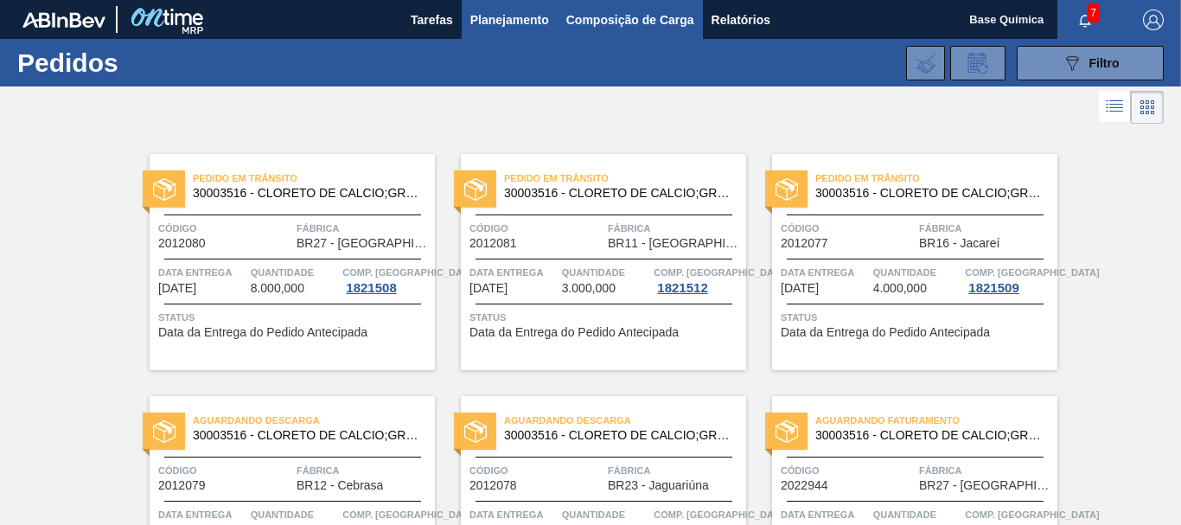
click at [638, 27] on span "Composição de Carga" at bounding box center [630, 20] width 128 height 21
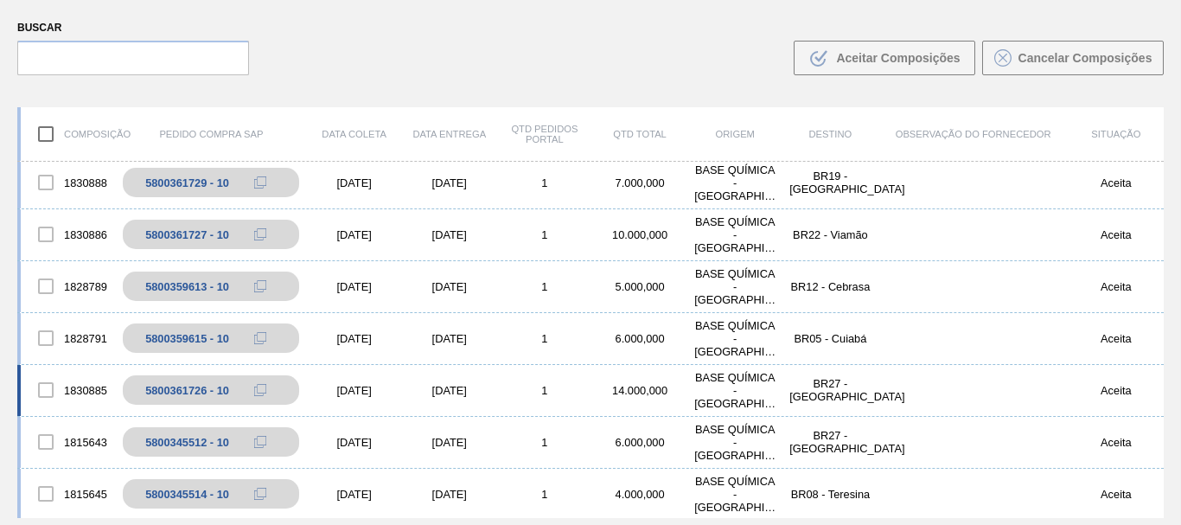
scroll to position [88, 0]
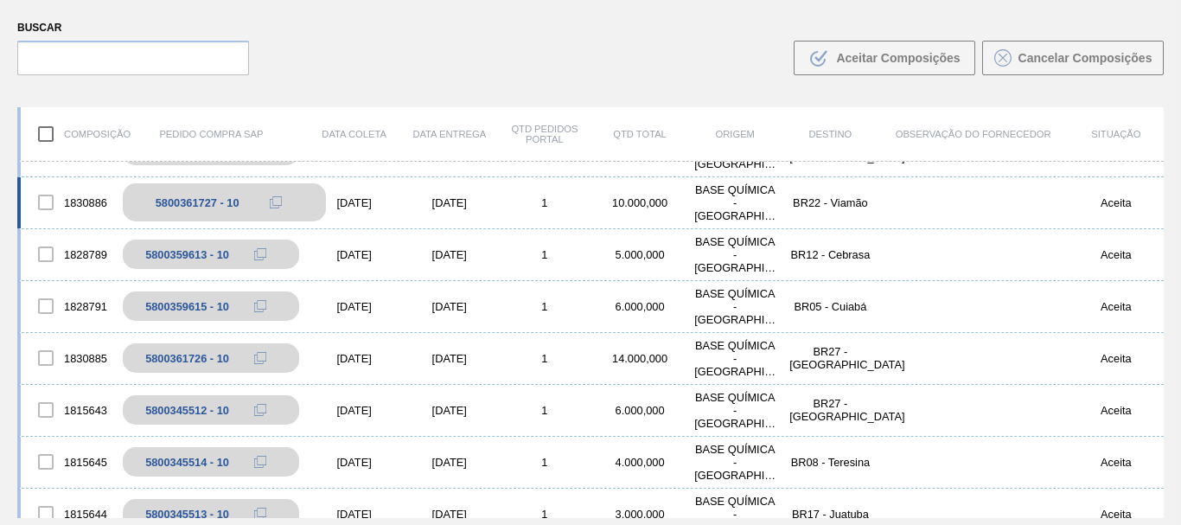
click at [189, 204] on div "5800361727 - 10" at bounding box center [198, 202] width 84 height 13
copy div "5800361727"
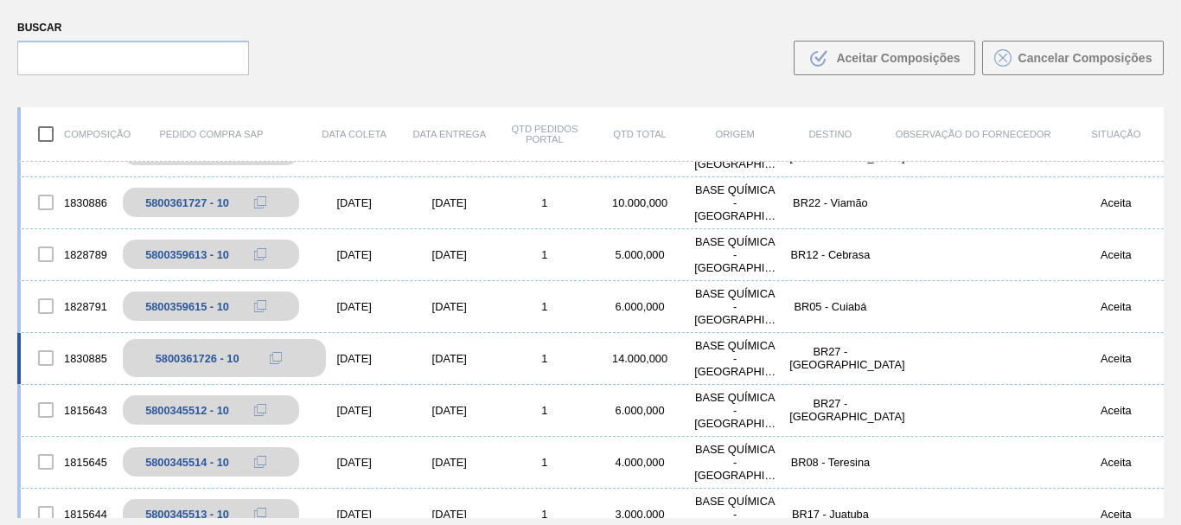
click at [180, 357] on div "5800361726 - 10" at bounding box center [198, 358] width 84 height 13
copy div "5800361726"
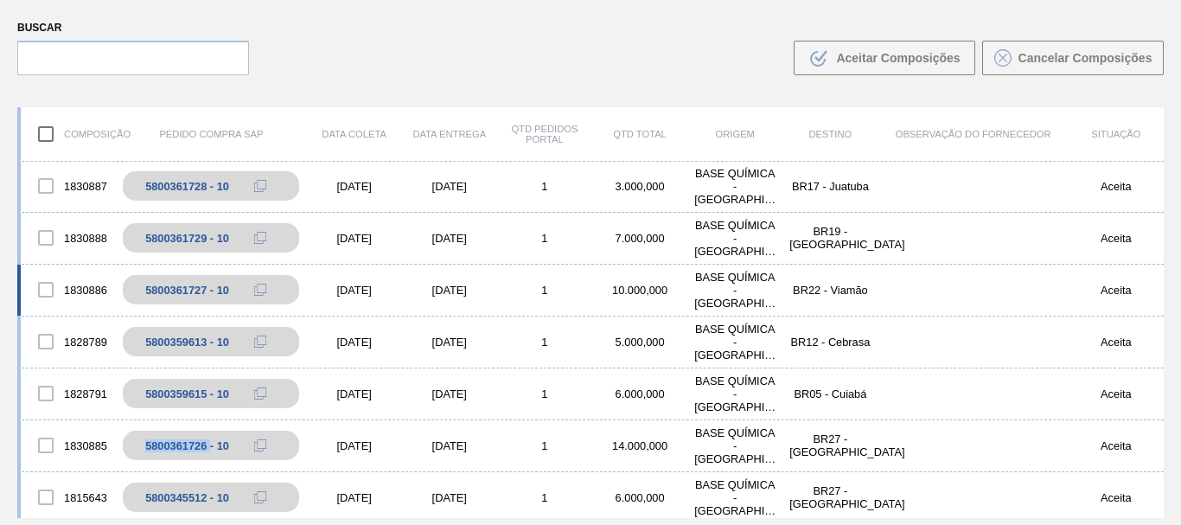
scroll to position [0, 0]
click at [188, 240] on div "5800361729 - 10" at bounding box center [198, 239] width 84 height 13
copy div "5800361729"
click at [177, 184] on div "5800361728 - 10" at bounding box center [198, 187] width 84 height 13
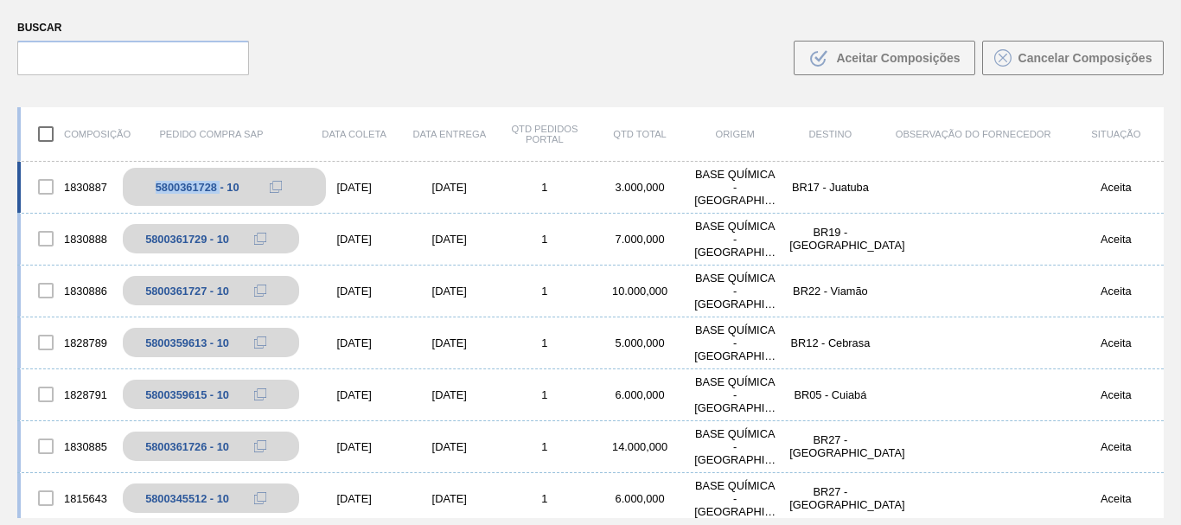
click at [177, 184] on div "5800361728 - 10" at bounding box center [198, 187] width 84 height 13
copy div "5800361728"
click at [410, 80] on div "Buscar .b{fill:var(--color-action-default)} Aceitar Composições Cancelar Compos…" at bounding box center [590, 45] width 1181 height 94
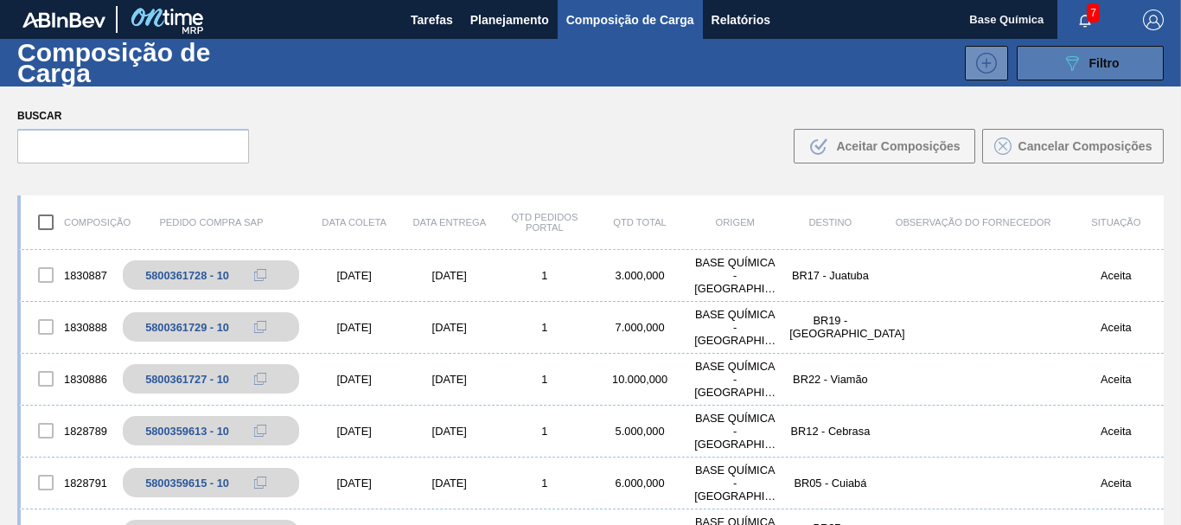
scroll to position [88, 0]
